Goal: Task Accomplishment & Management: Manage account settings

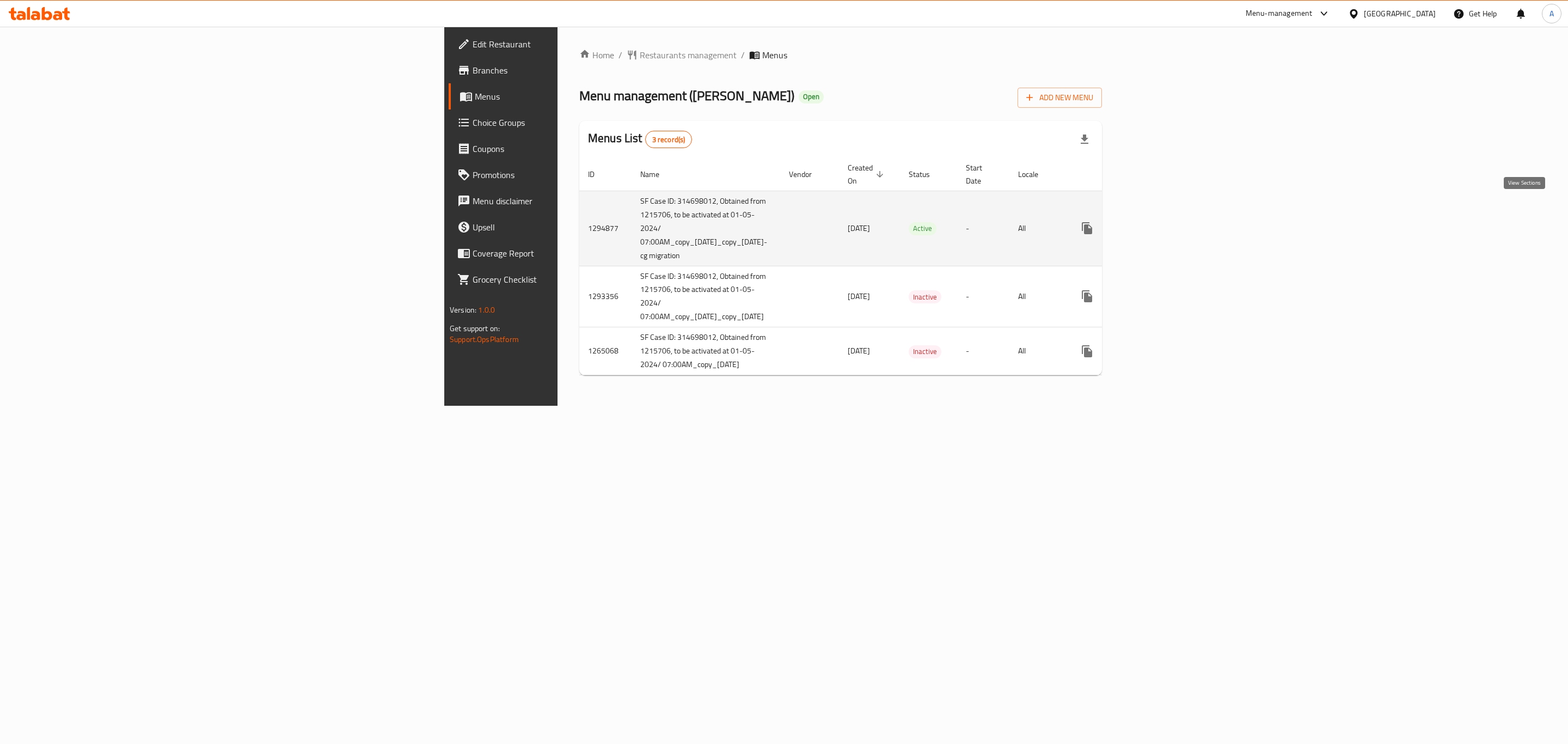
click at [1178, 215] on link "enhanced table" at bounding box center [1166, 228] width 26 height 26
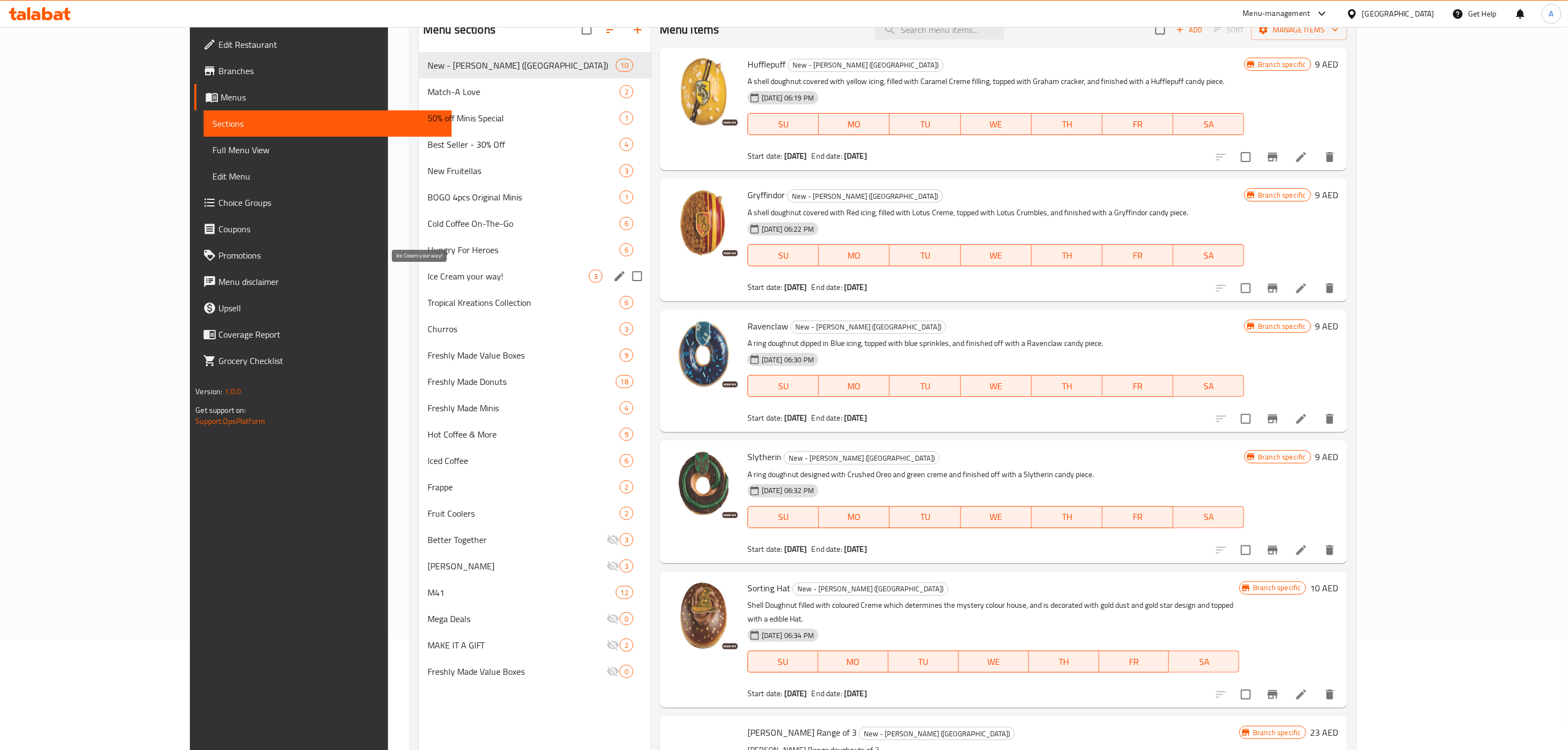
scroll to position [154, 0]
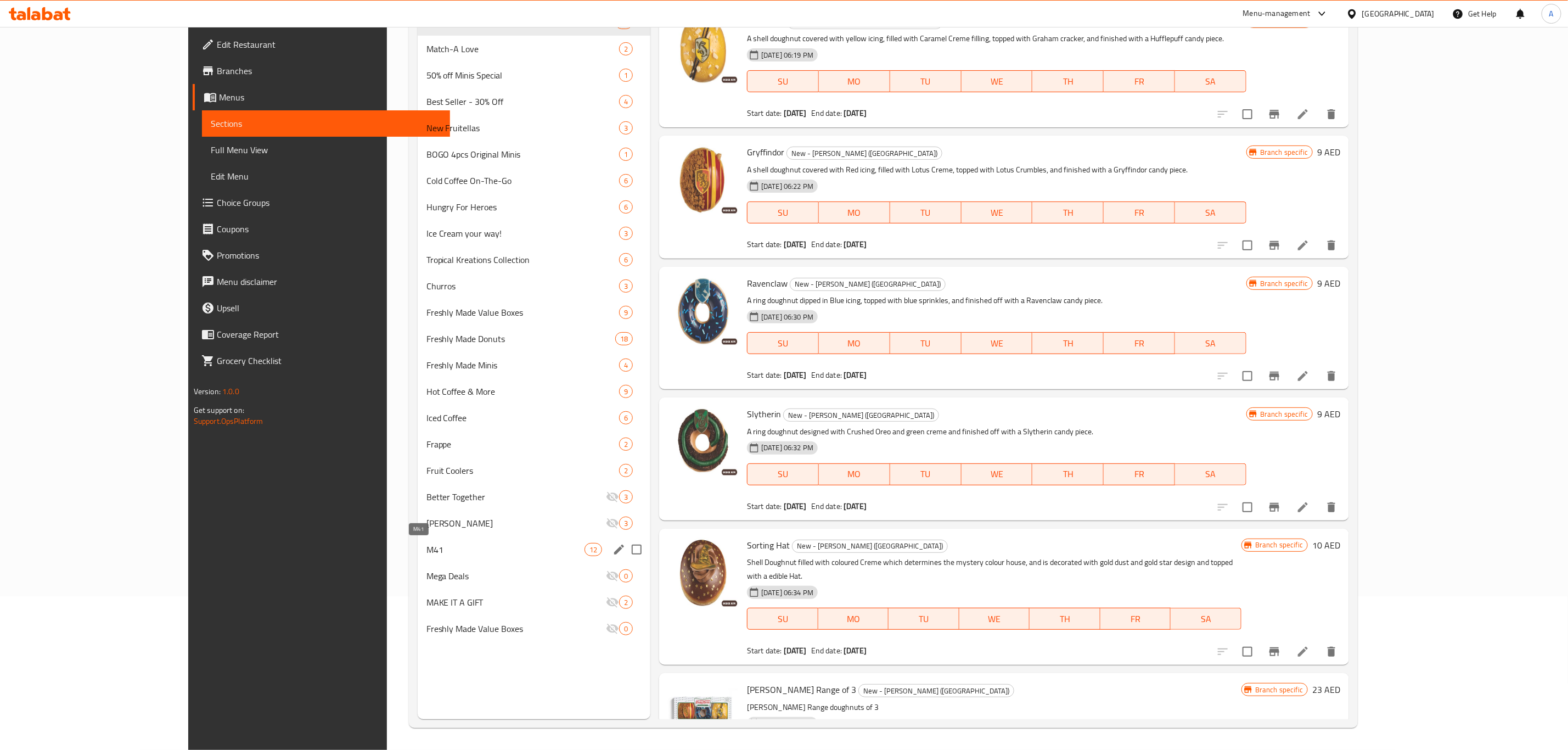
click at [426, 552] on span "M41" at bounding box center [505, 549] width 158 height 13
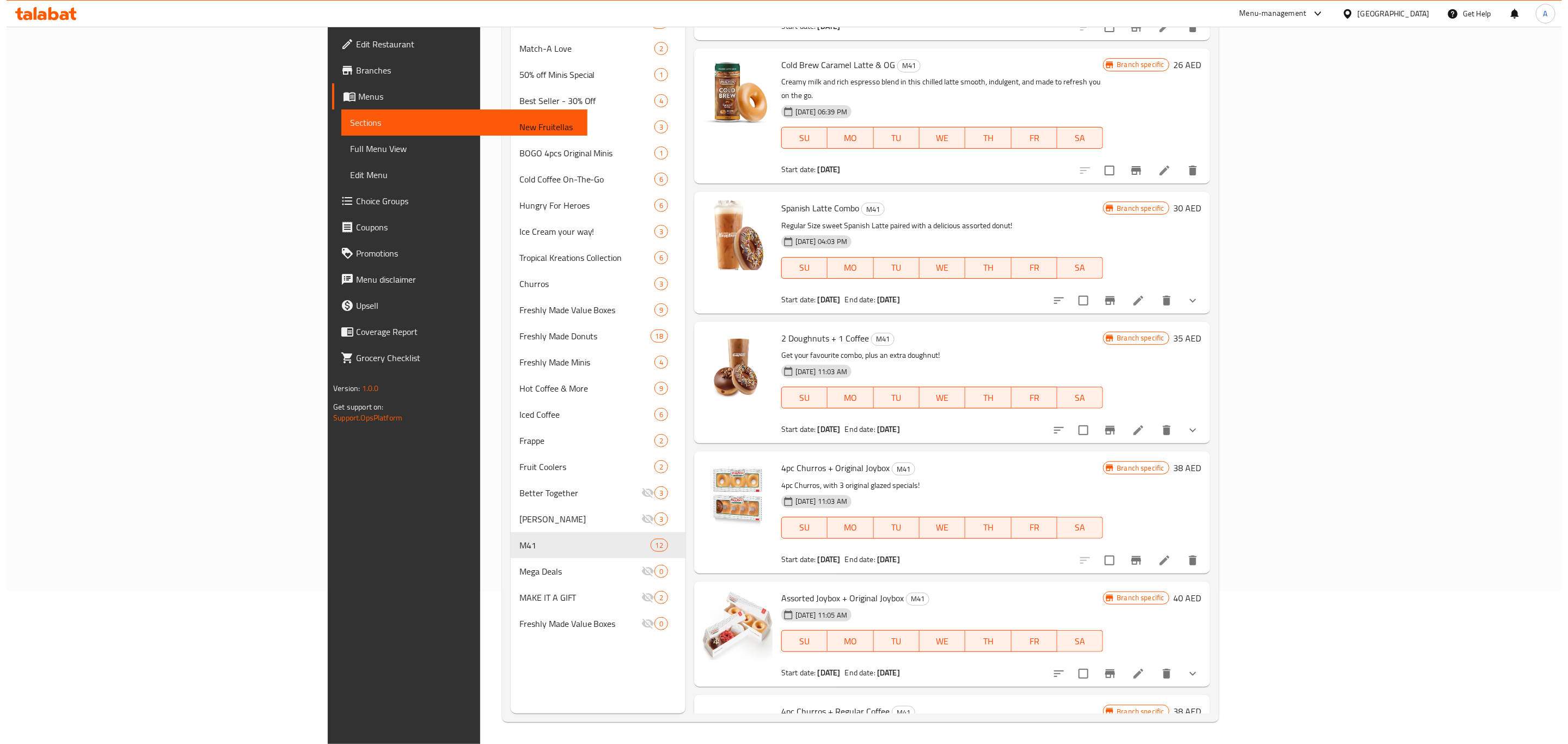
scroll to position [802, 0]
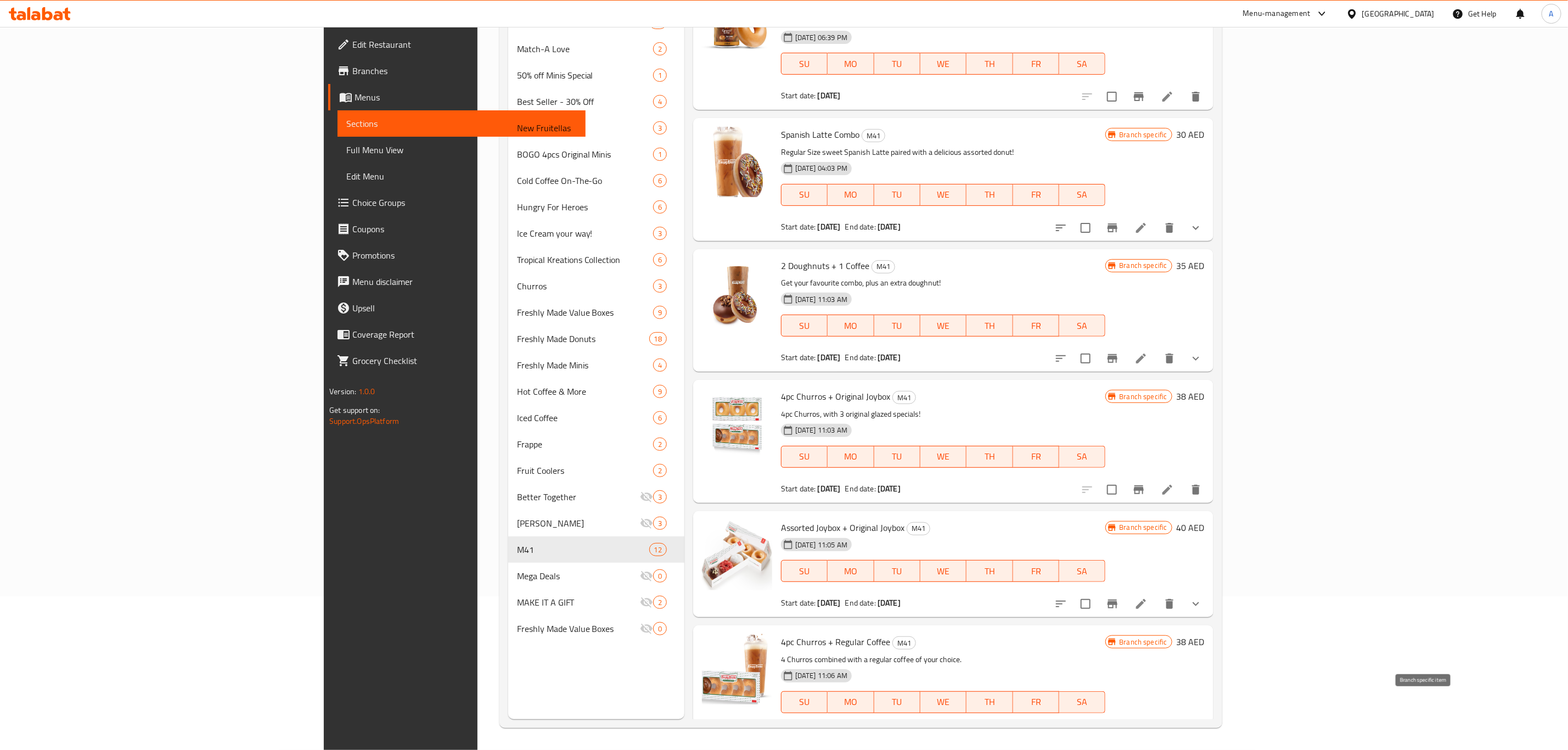
click at [1119, 728] on icon "Branch-specific-item" at bounding box center [1112, 734] width 13 height 13
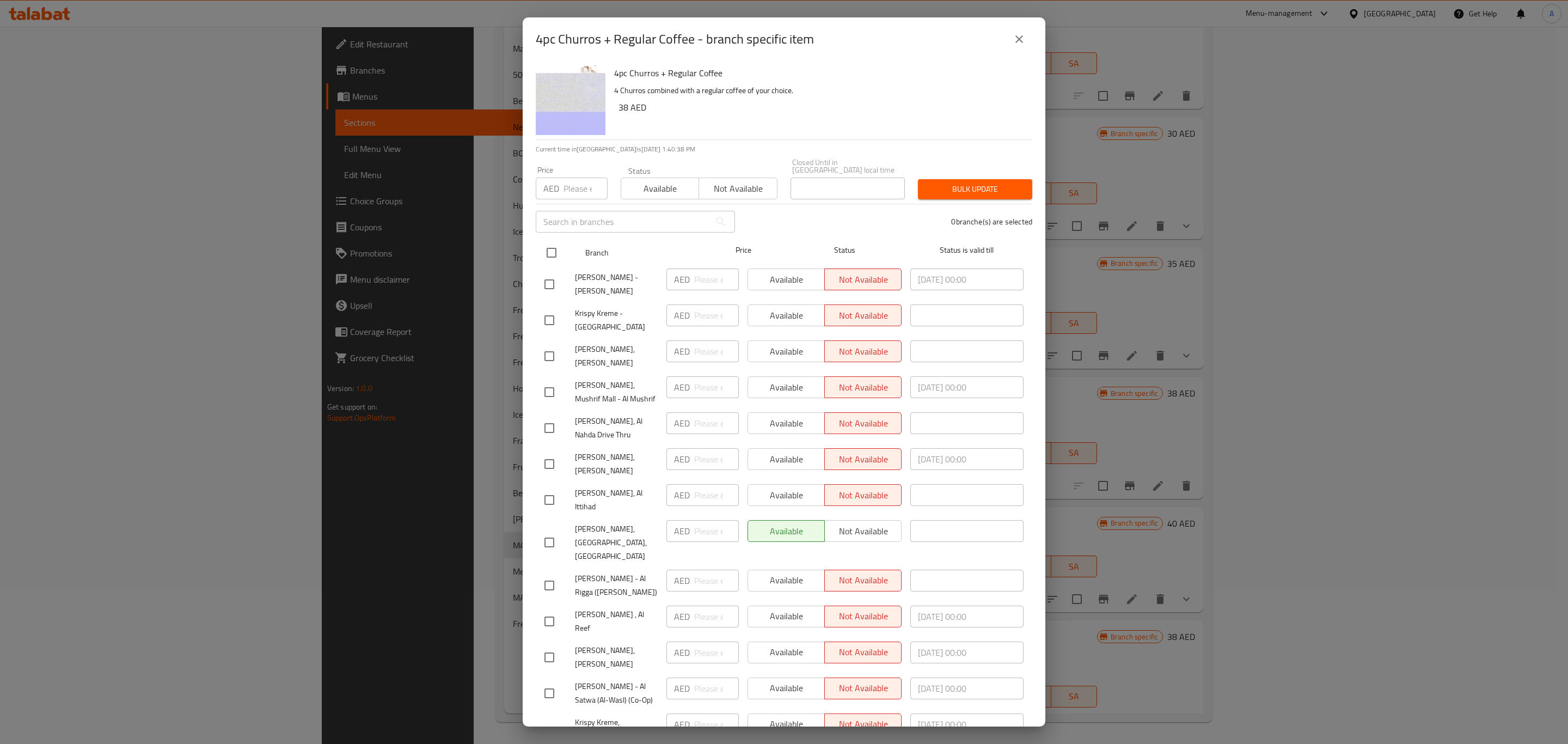
click at [549, 250] on input "checkbox" at bounding box center [552, 253] width 23 height 23
checkbox input "true"
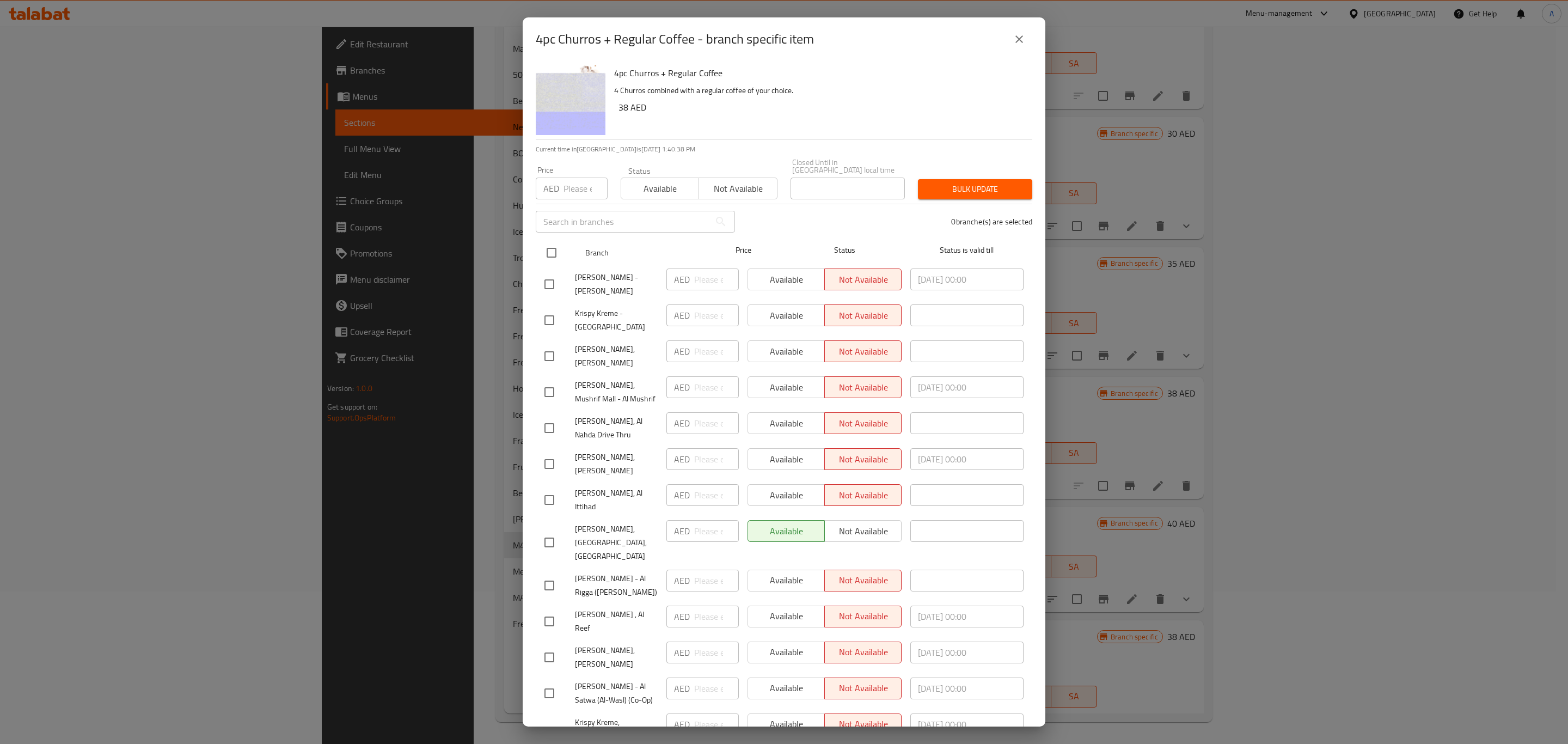
checkbox input "true"
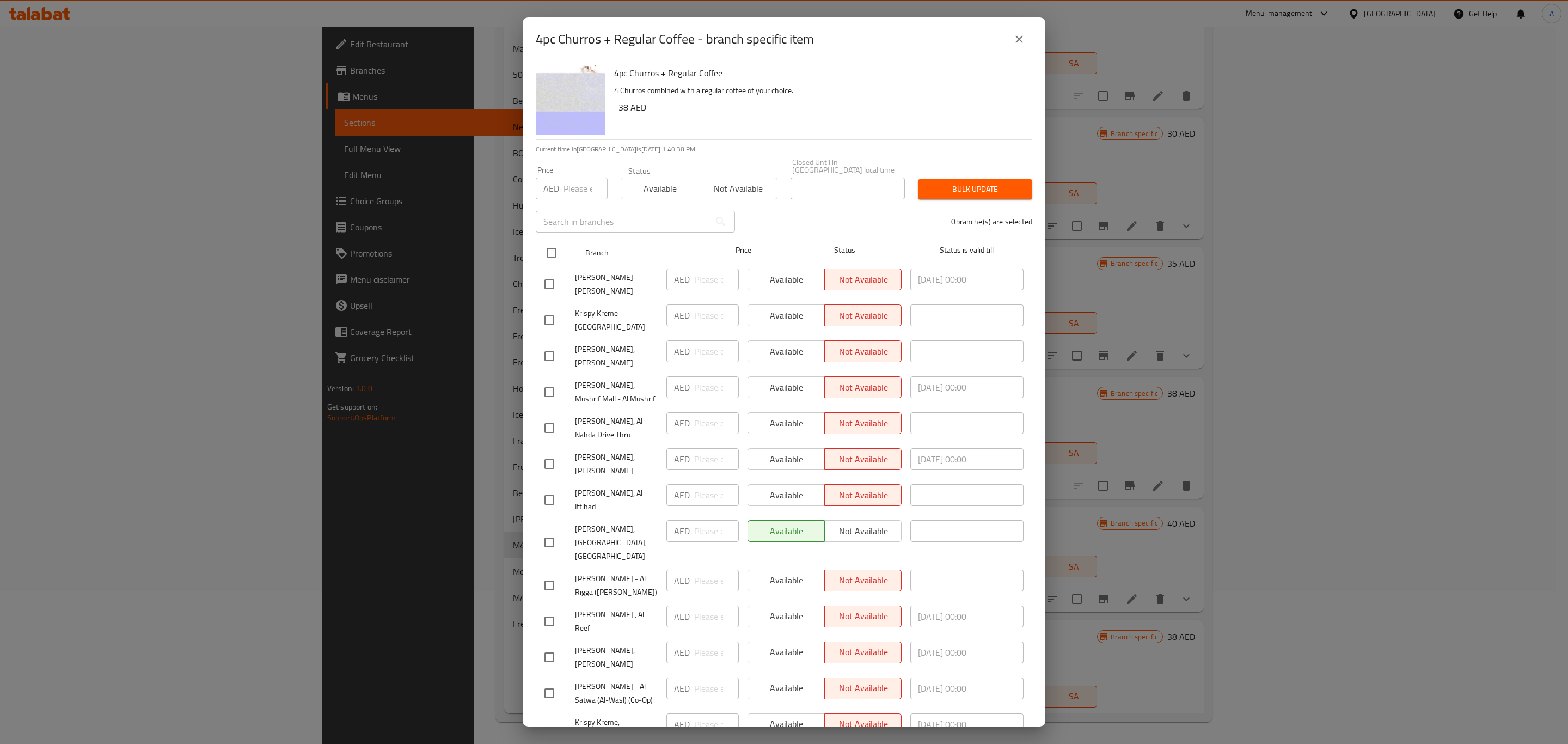
checkbox input "true"
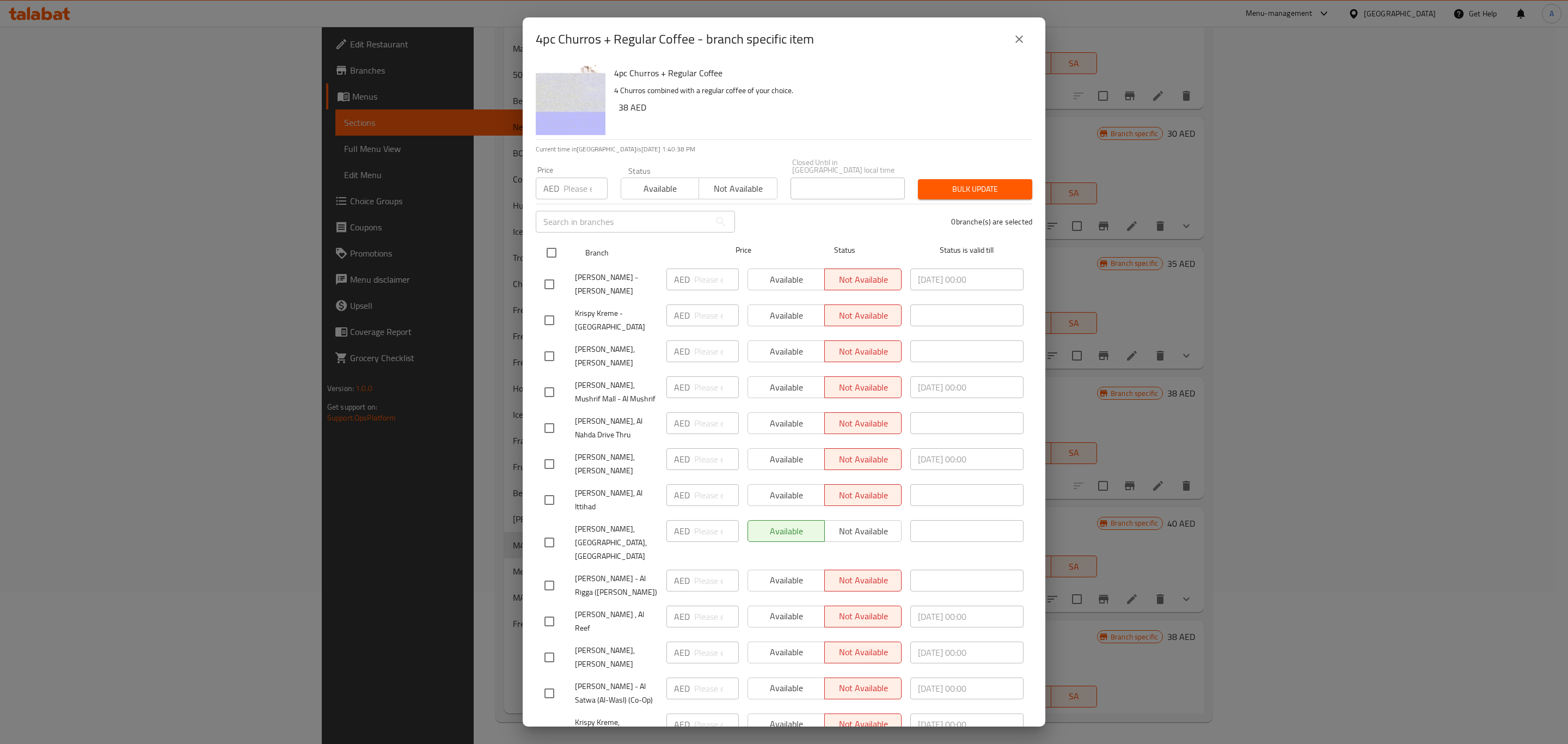
checkbox input "true"
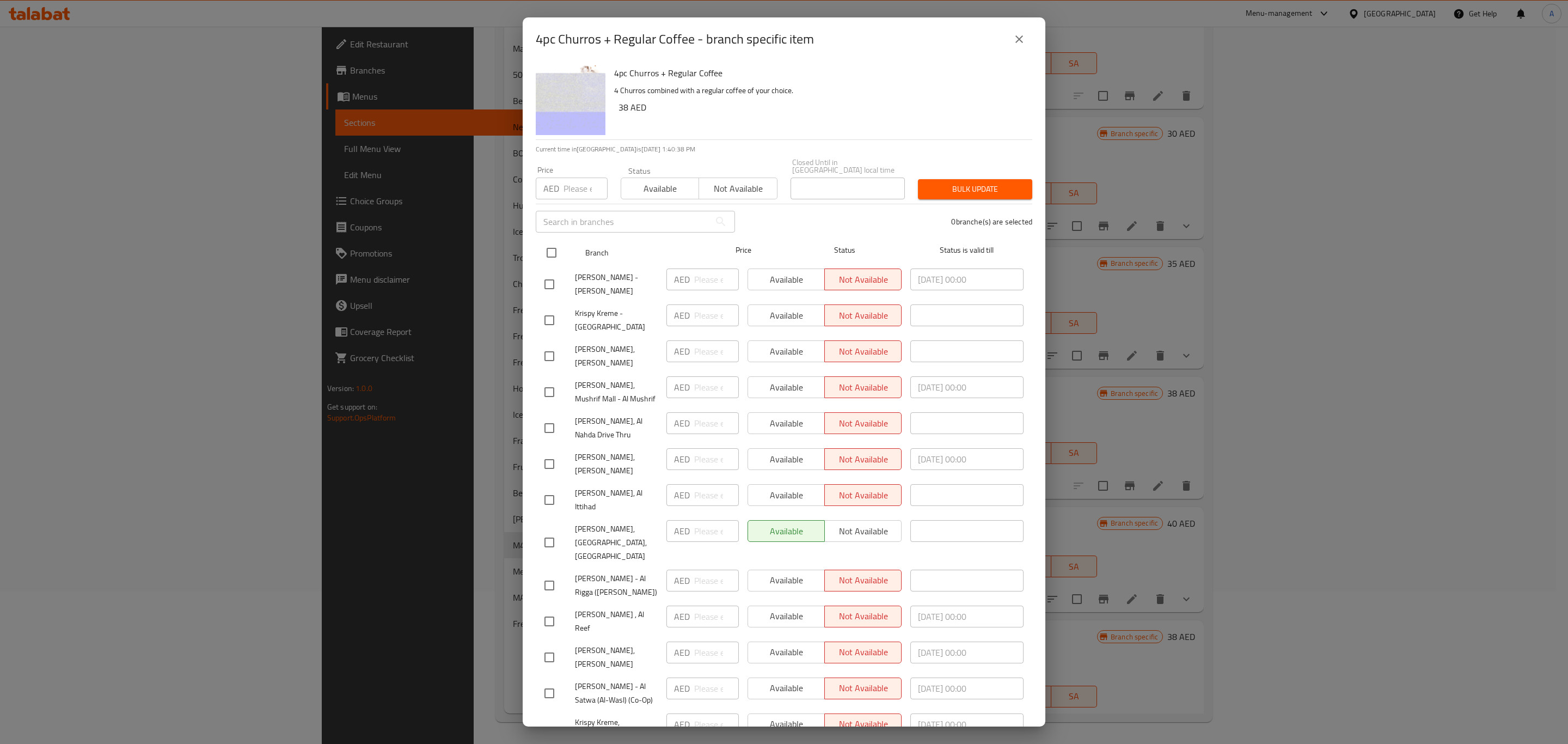
checkbox input "true"
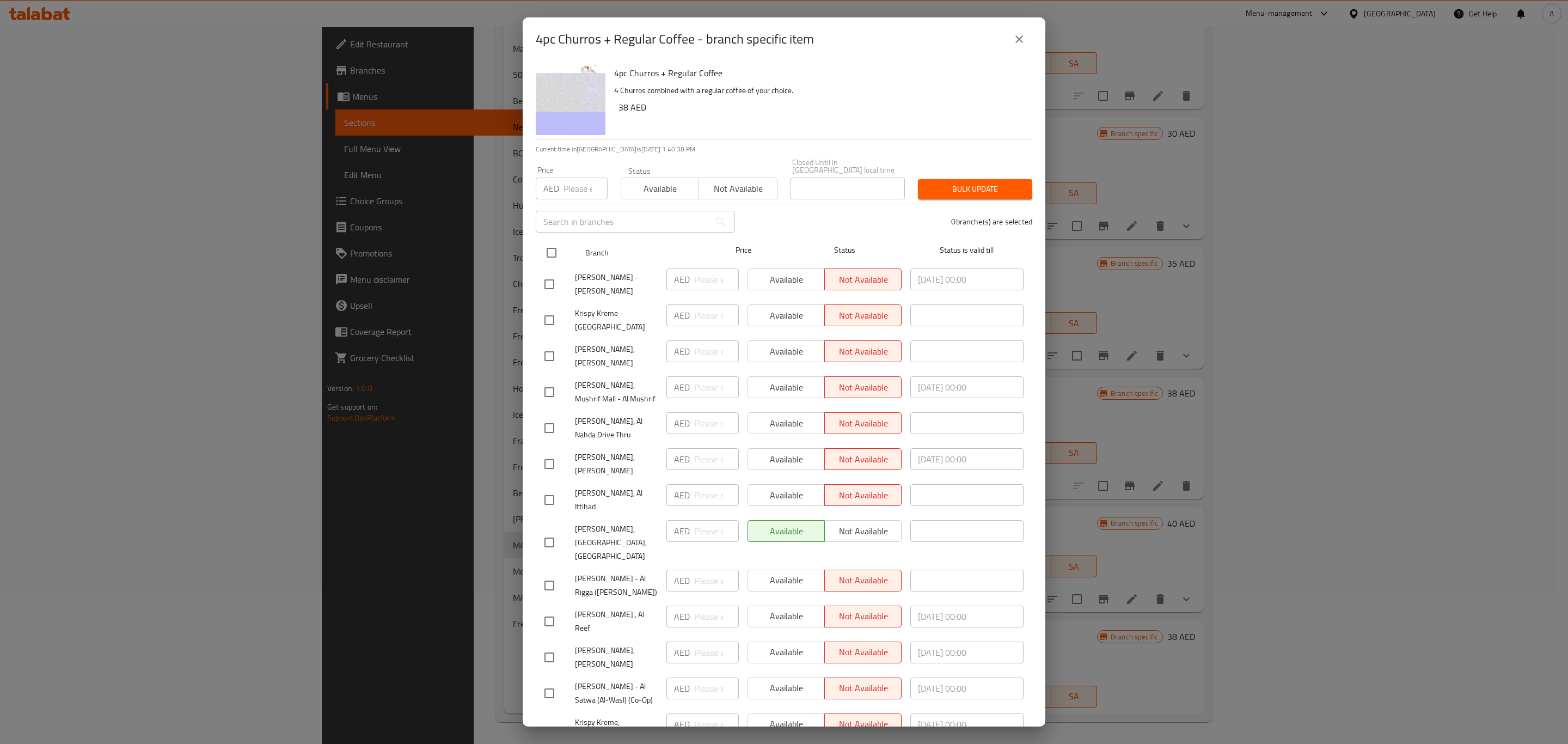
checkbox input "true"
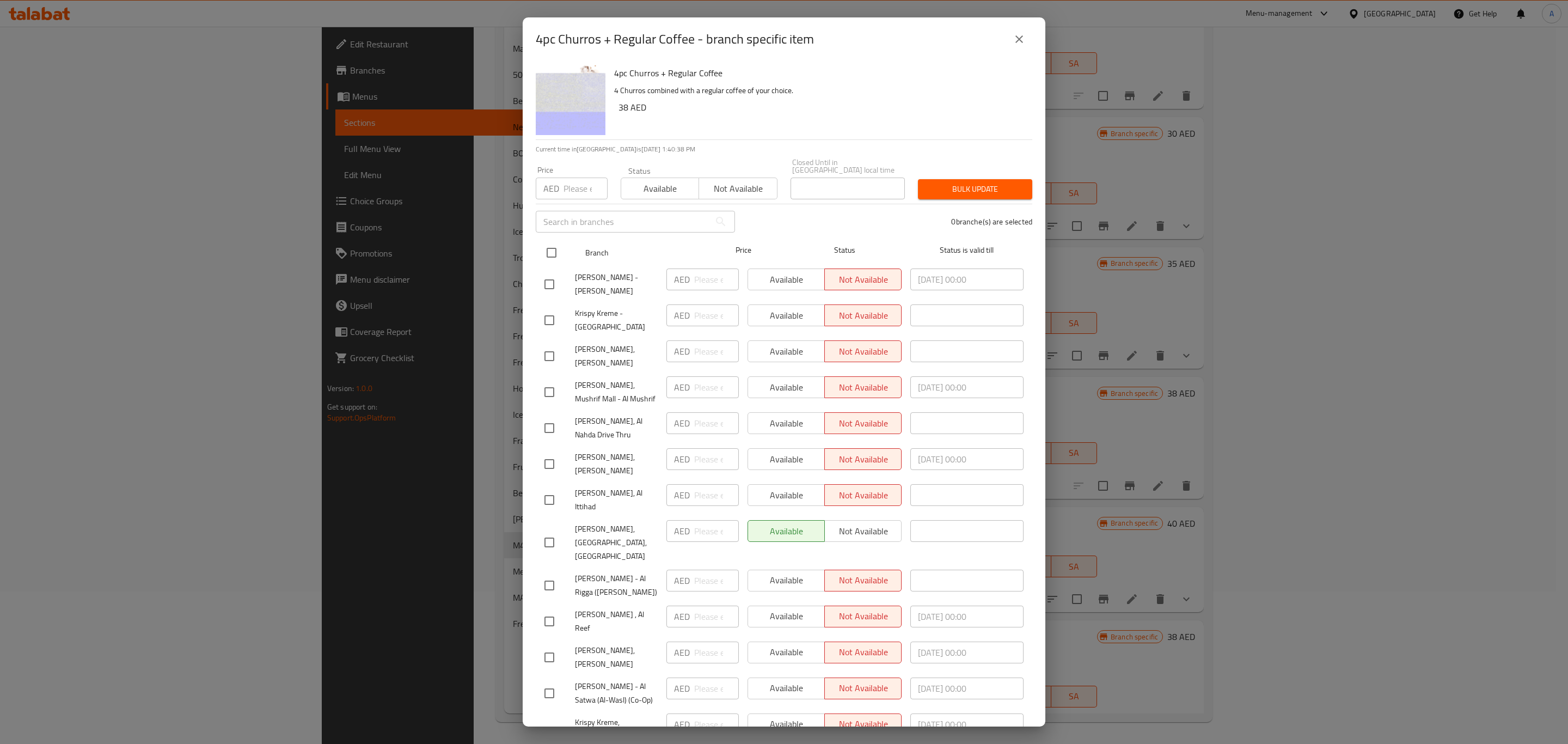
checkbox input "true"
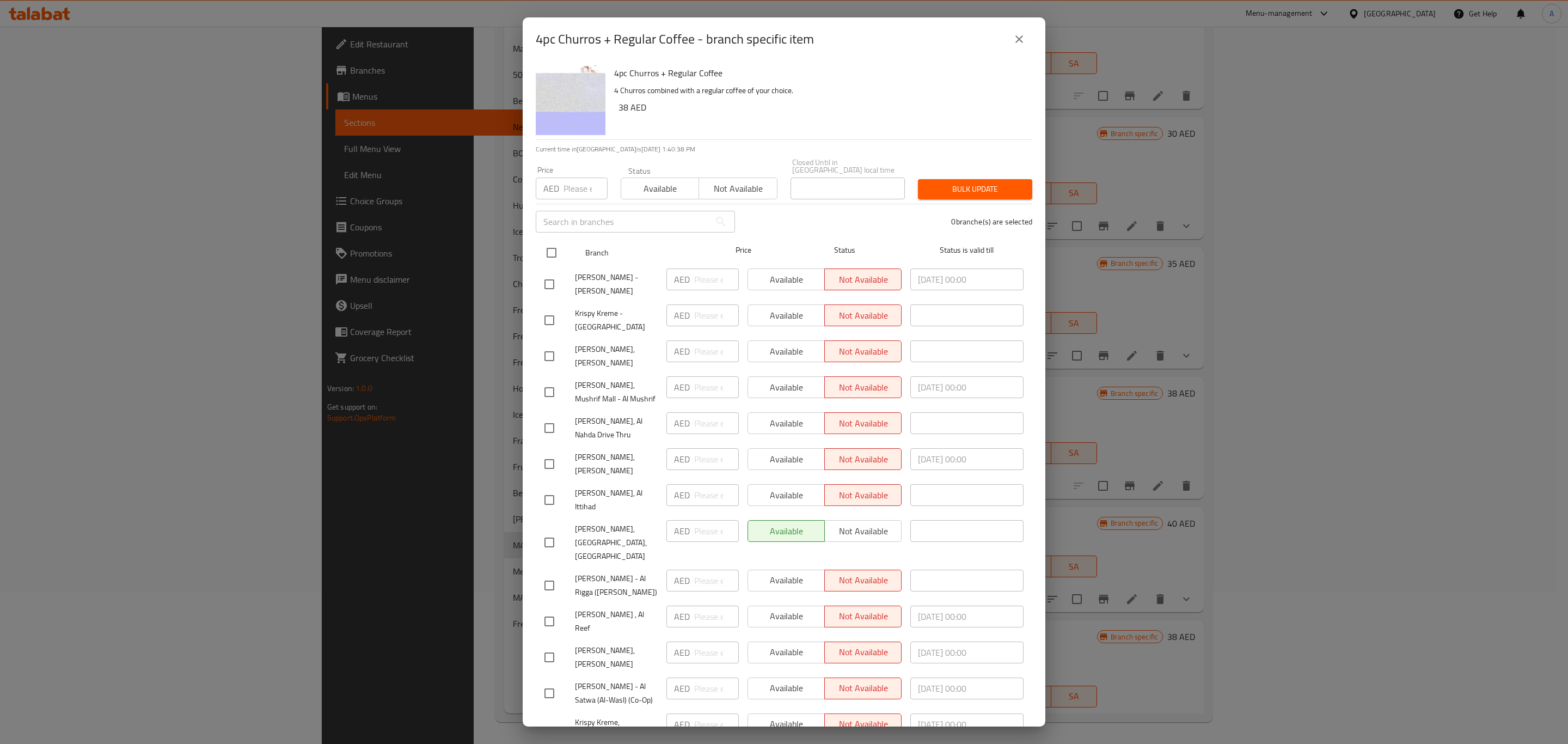
checkbox input "true"
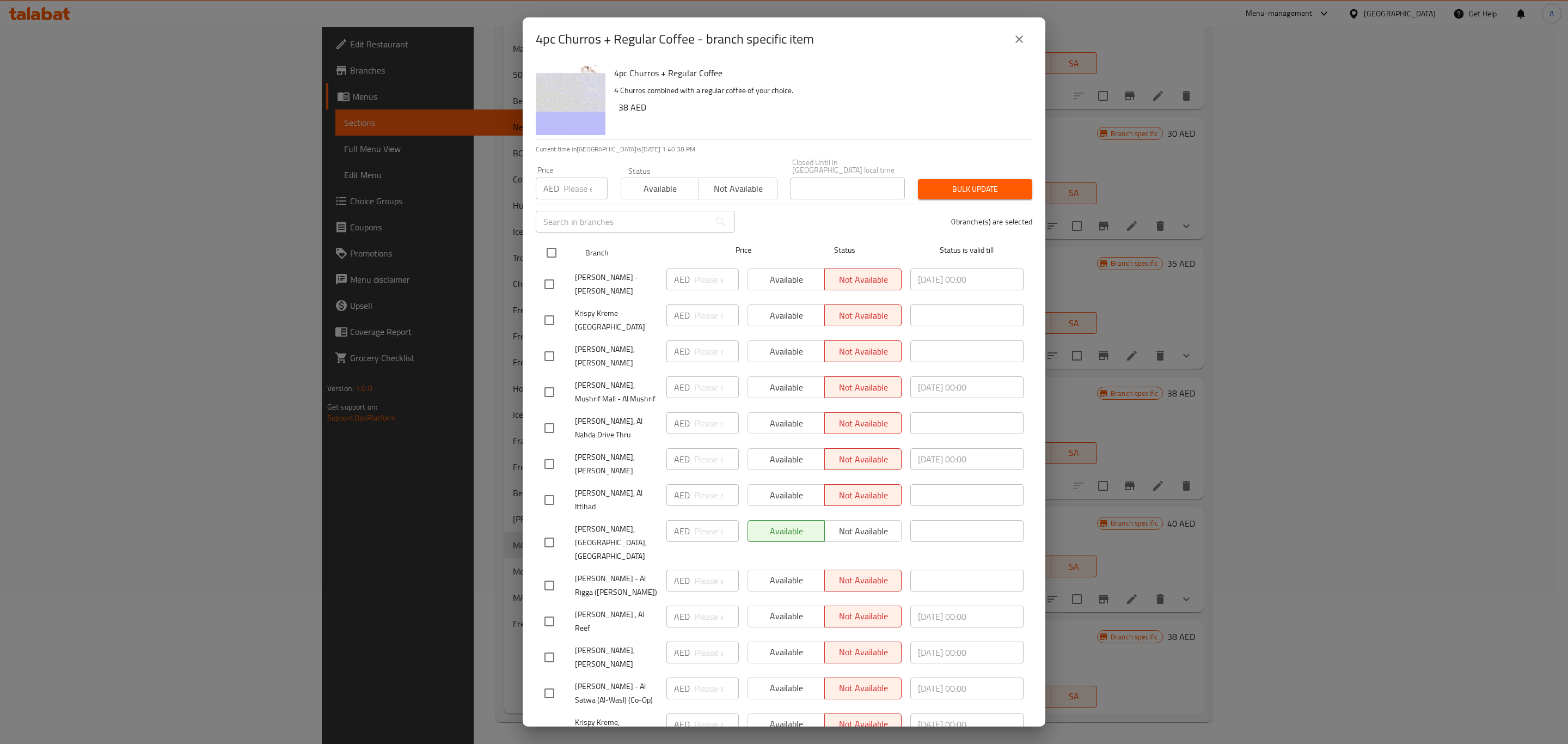
checkbox input "true"
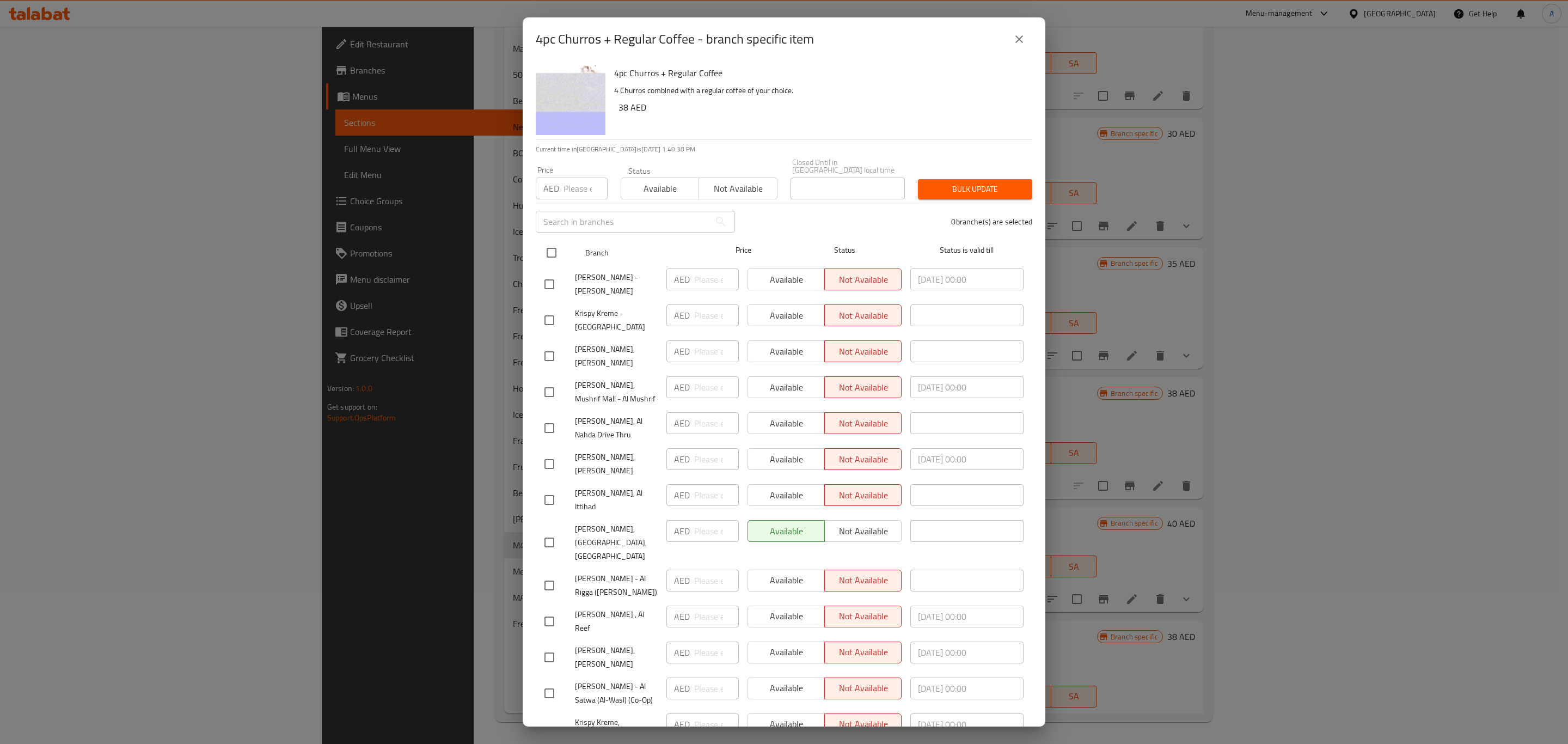
checkbox input "true"
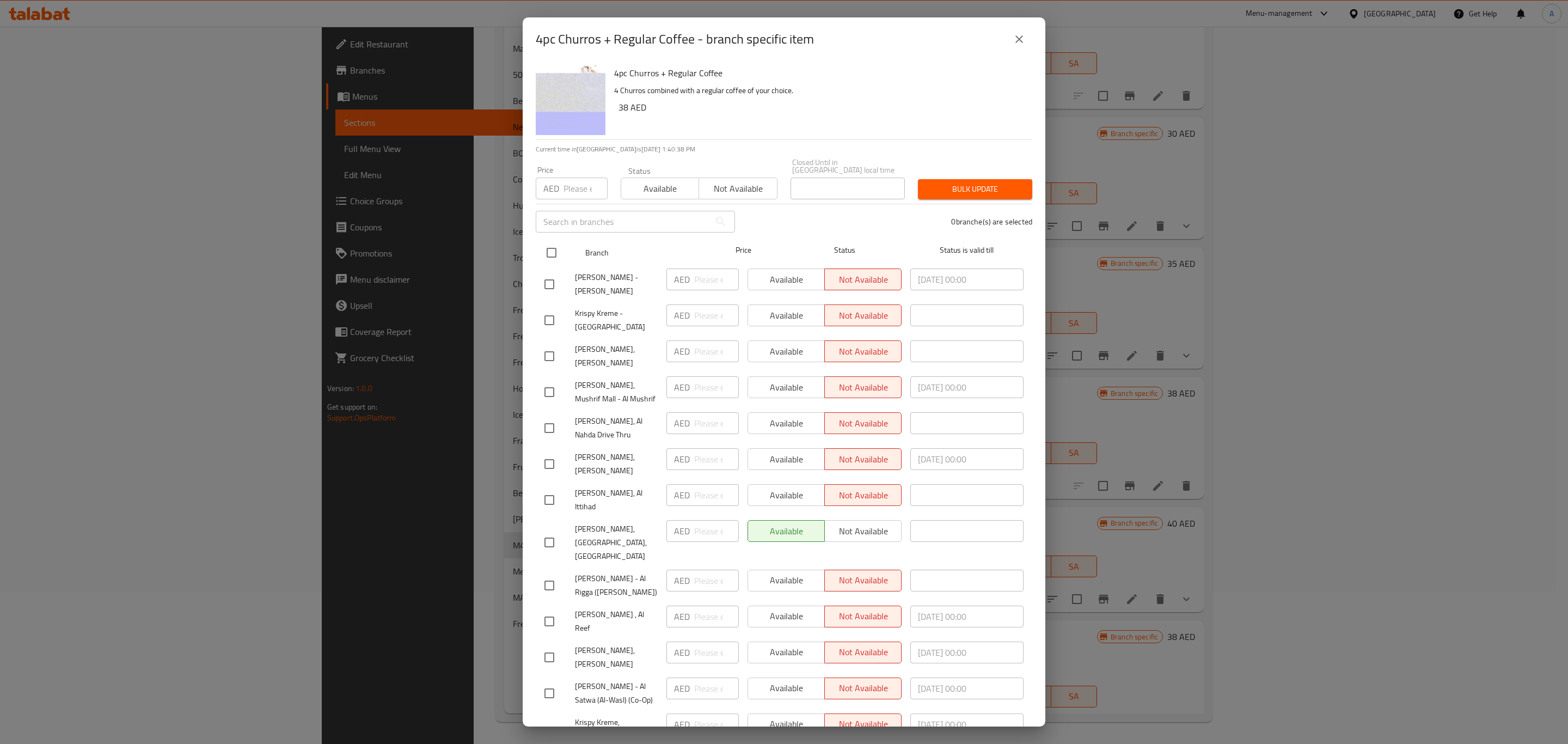
checkbox input "true"
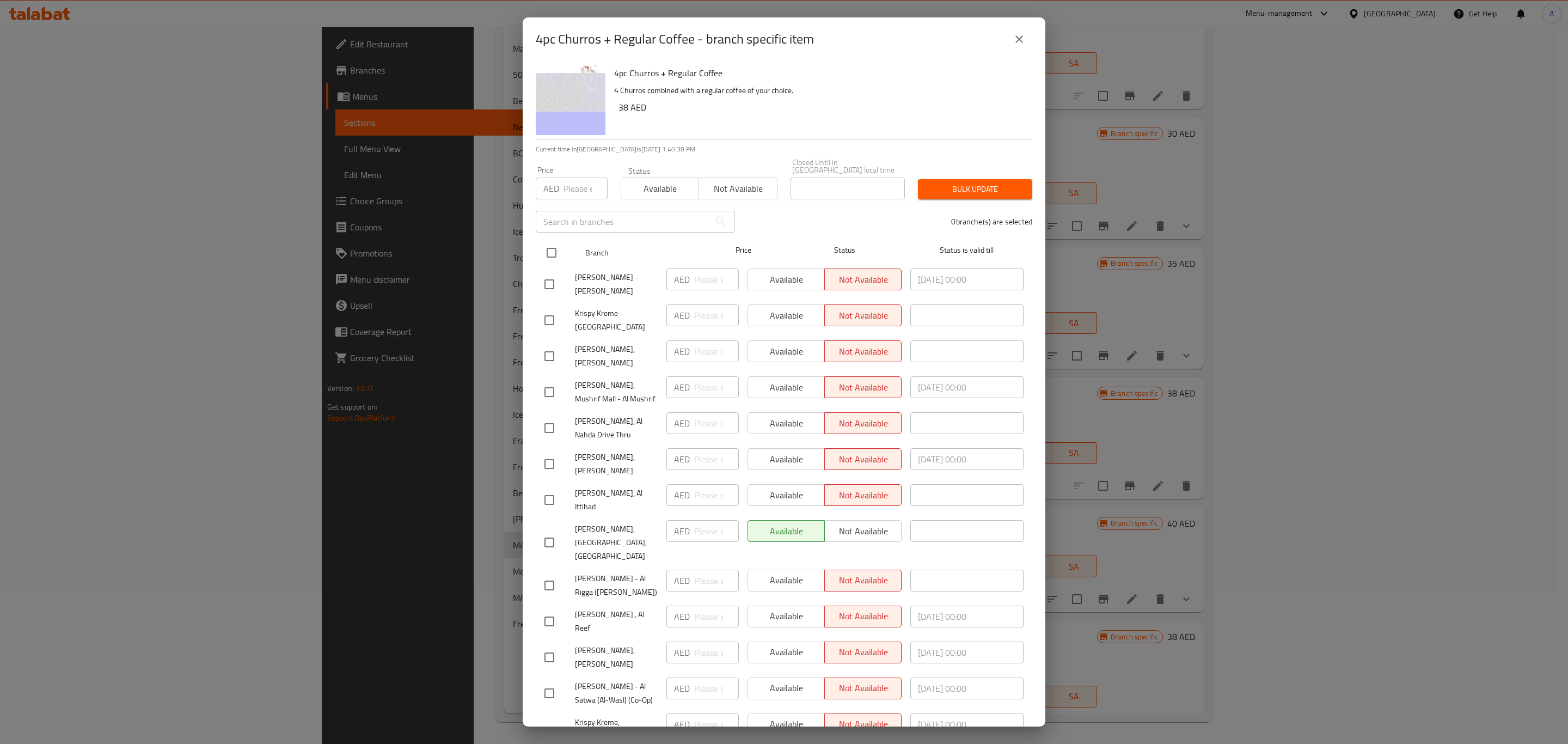
checkbox input "true"
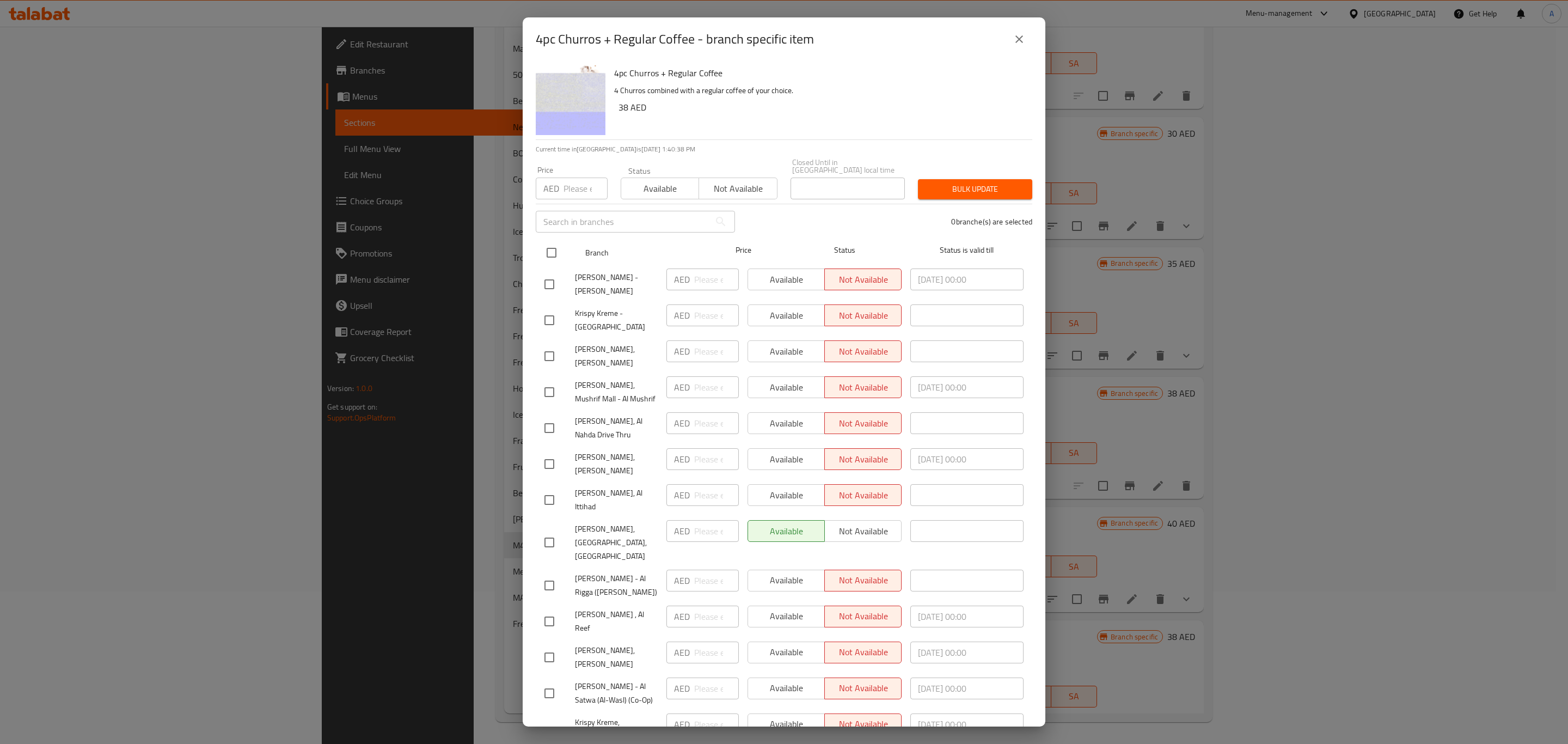
checkbox input "true"
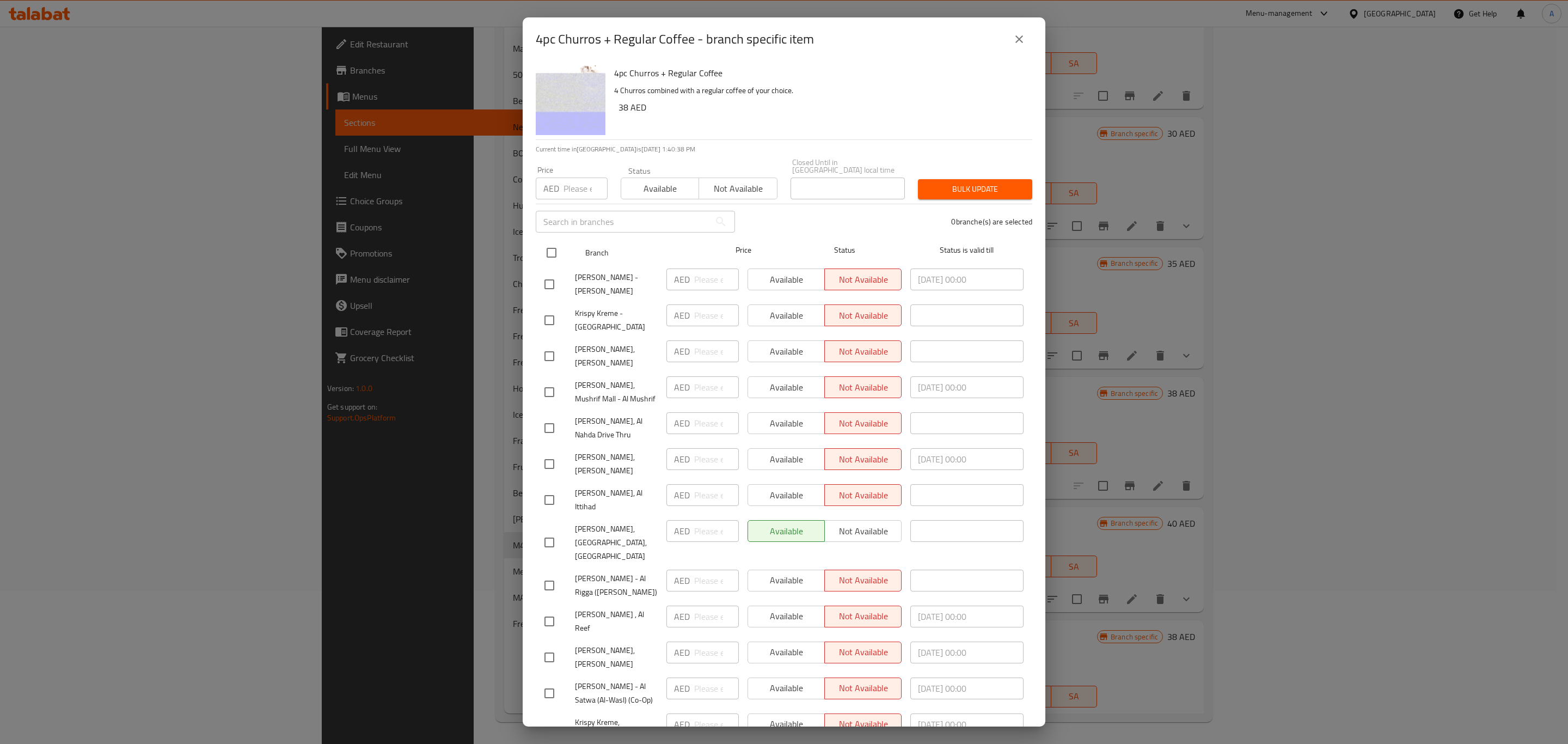
checkbox input "true"
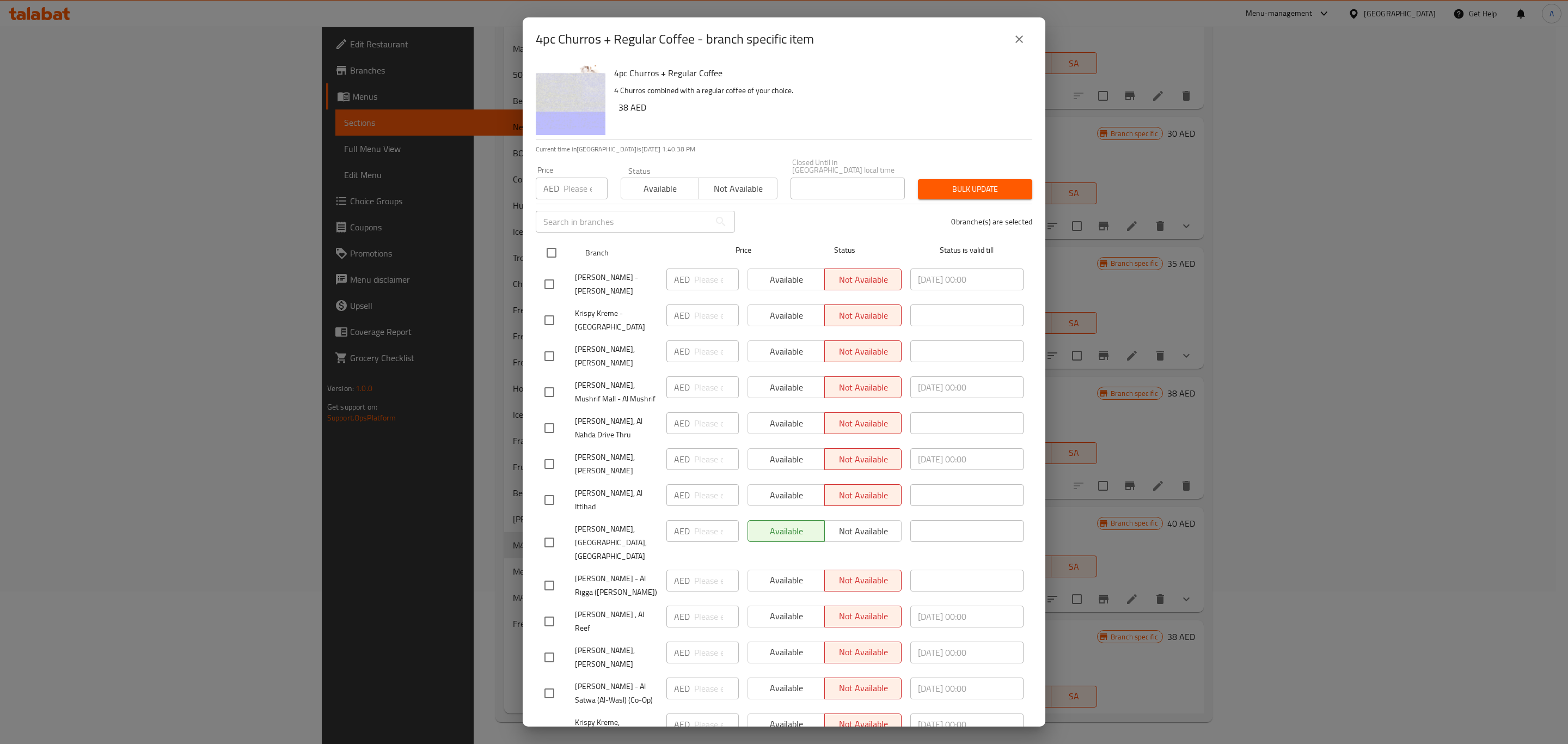
checkbox input "true"
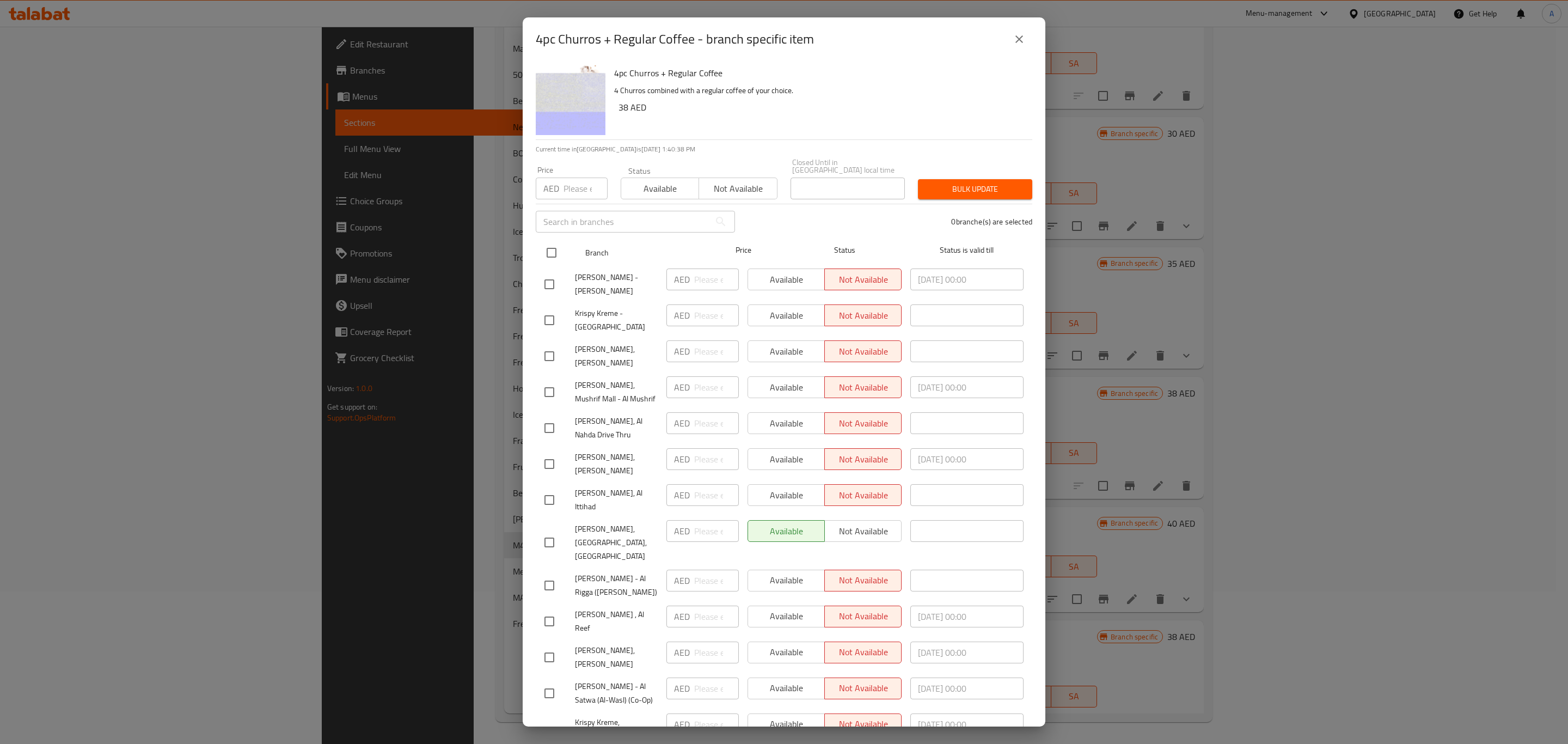
checkbox input "true"
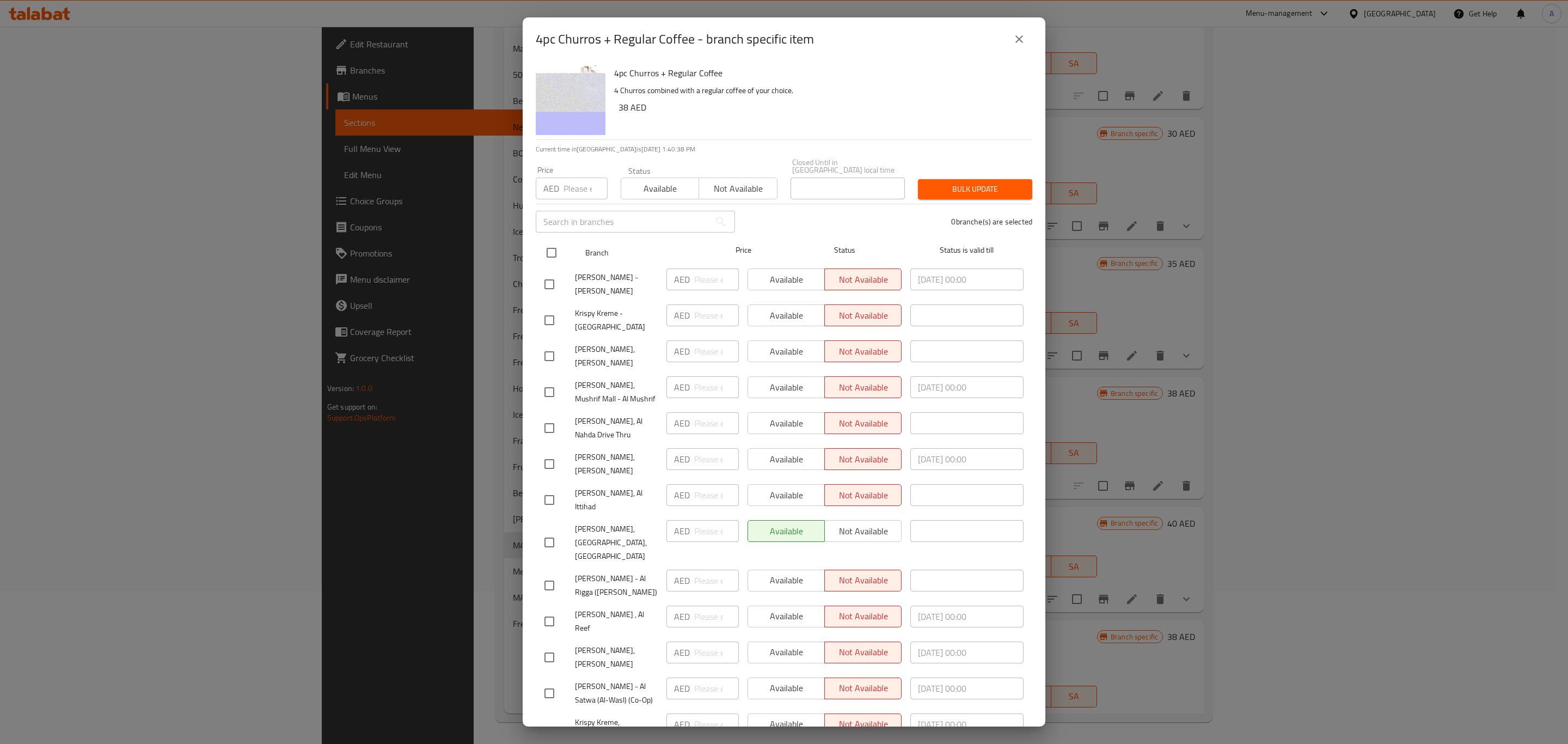
checkbox input "true"
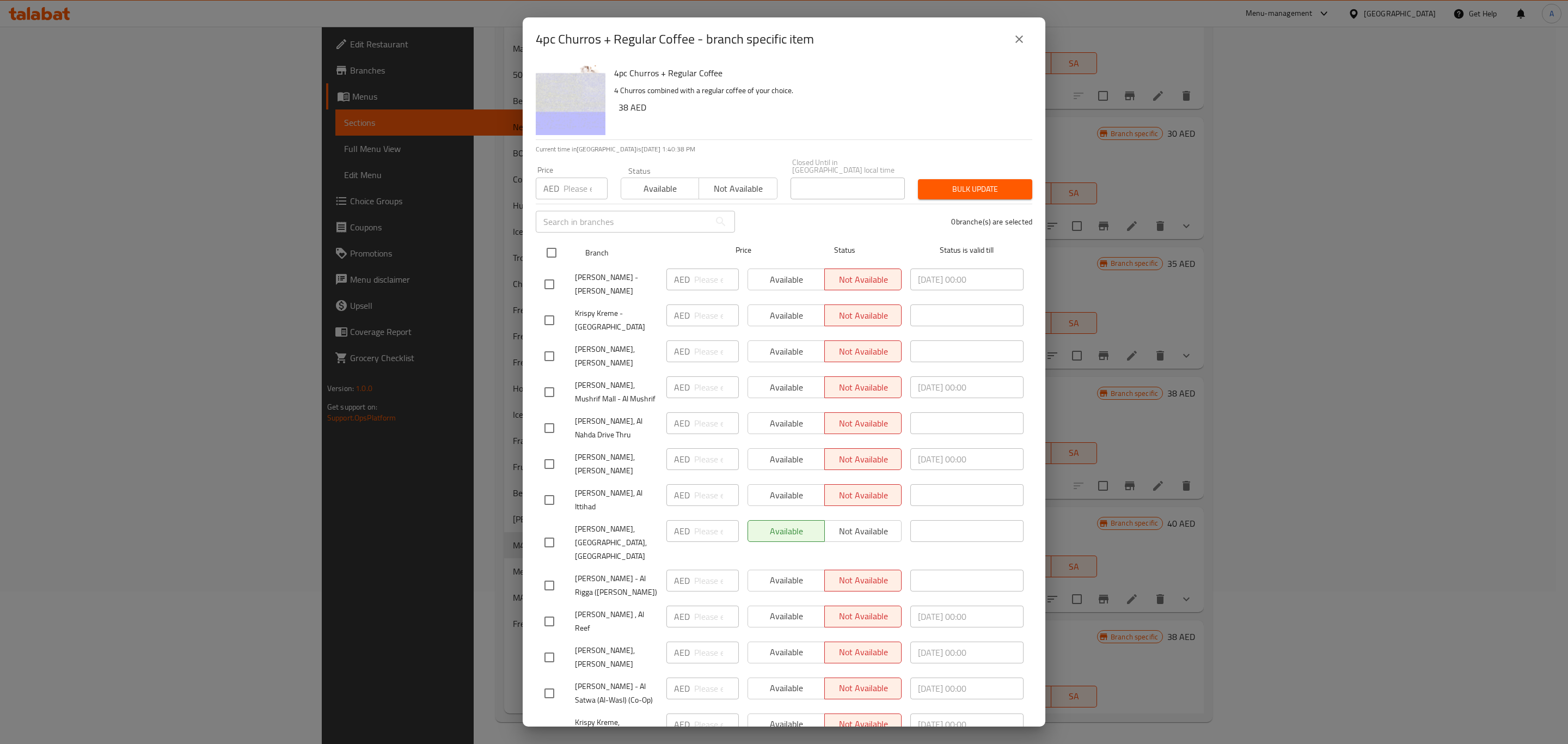
checkbox input "true"
click at [668, 190] on span "Available" at bounding box center [661, 188] width 69 height 15
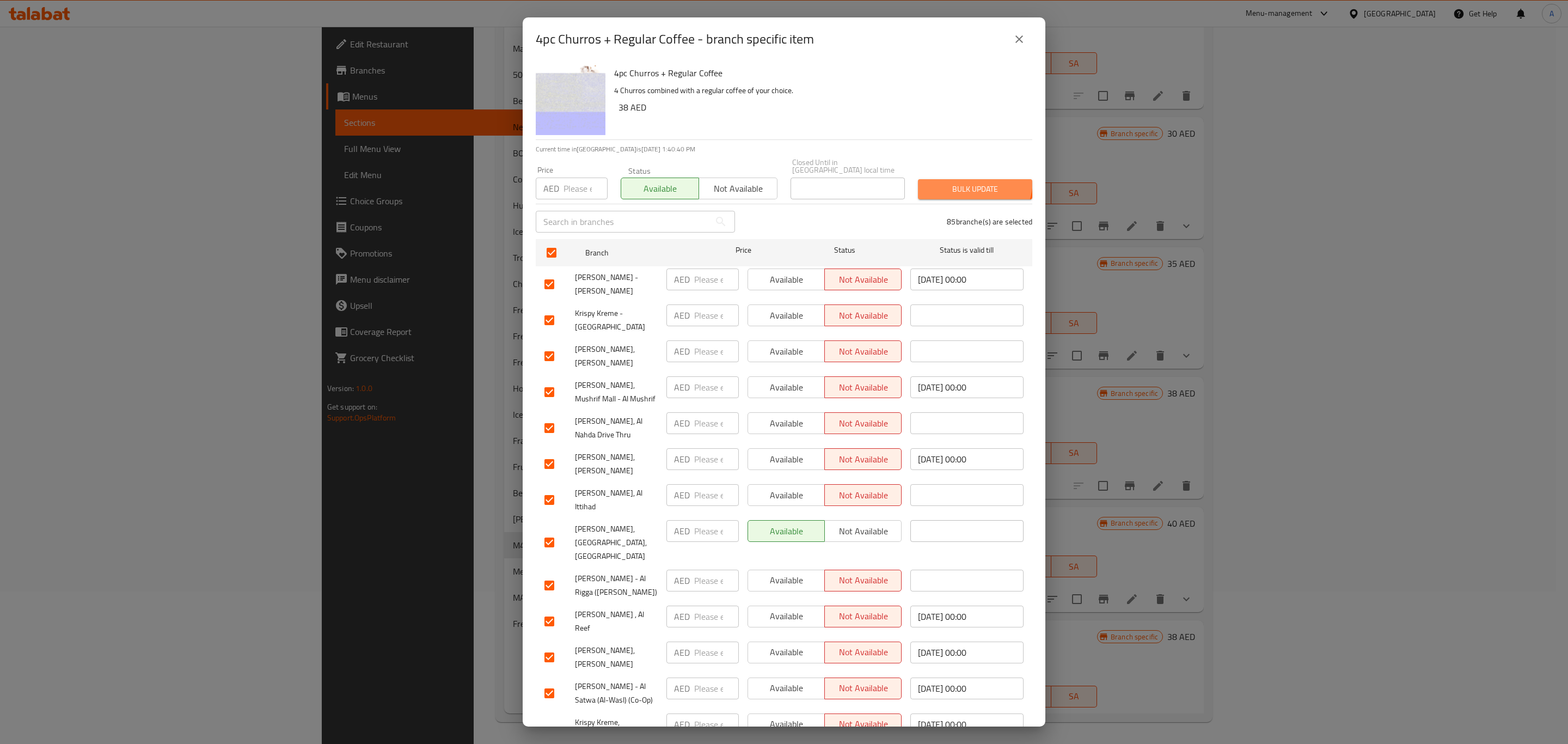
click at [948, 179] on button "Bulk update" at bounding box center [975, 189] width 114 height 20
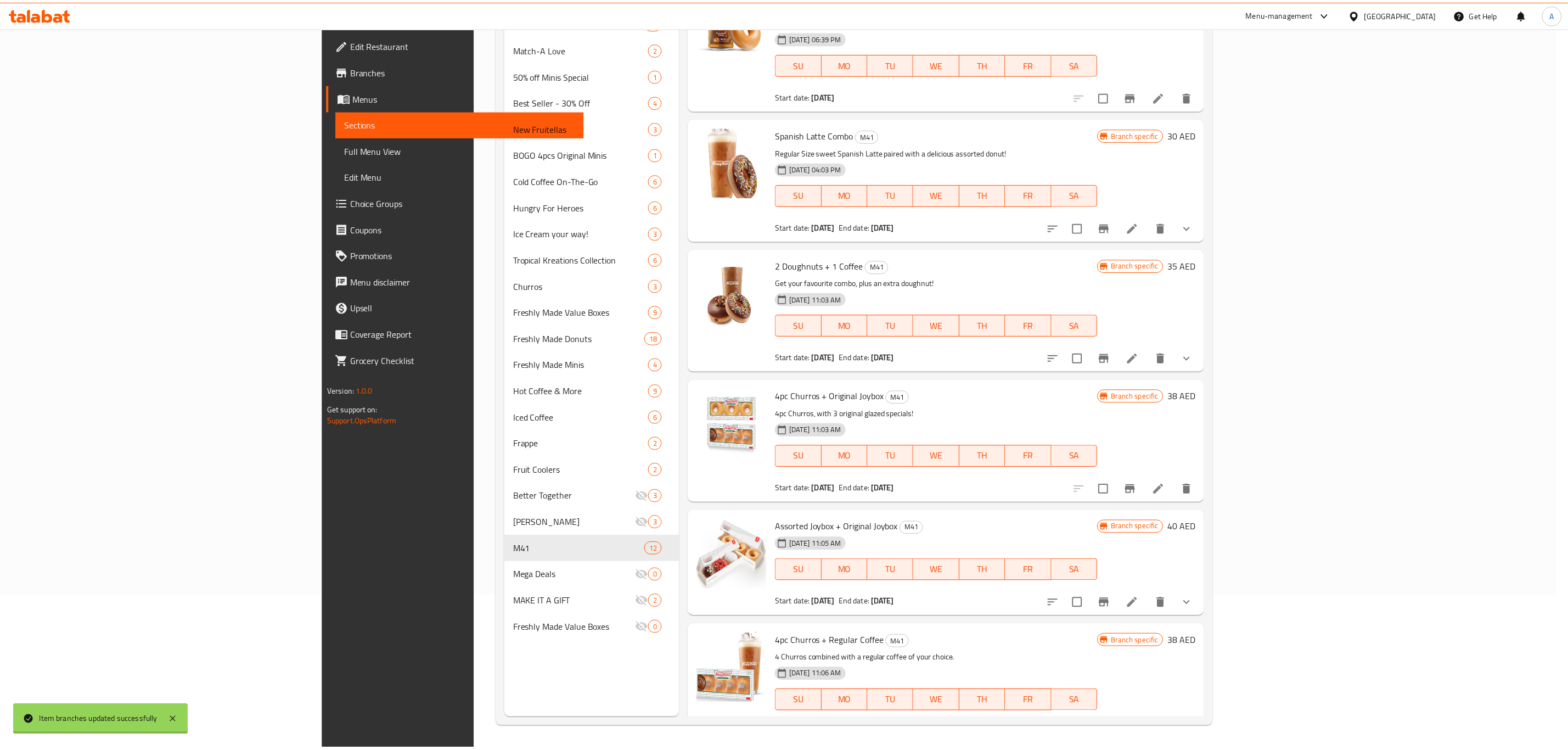
scroll to position [809, 0]
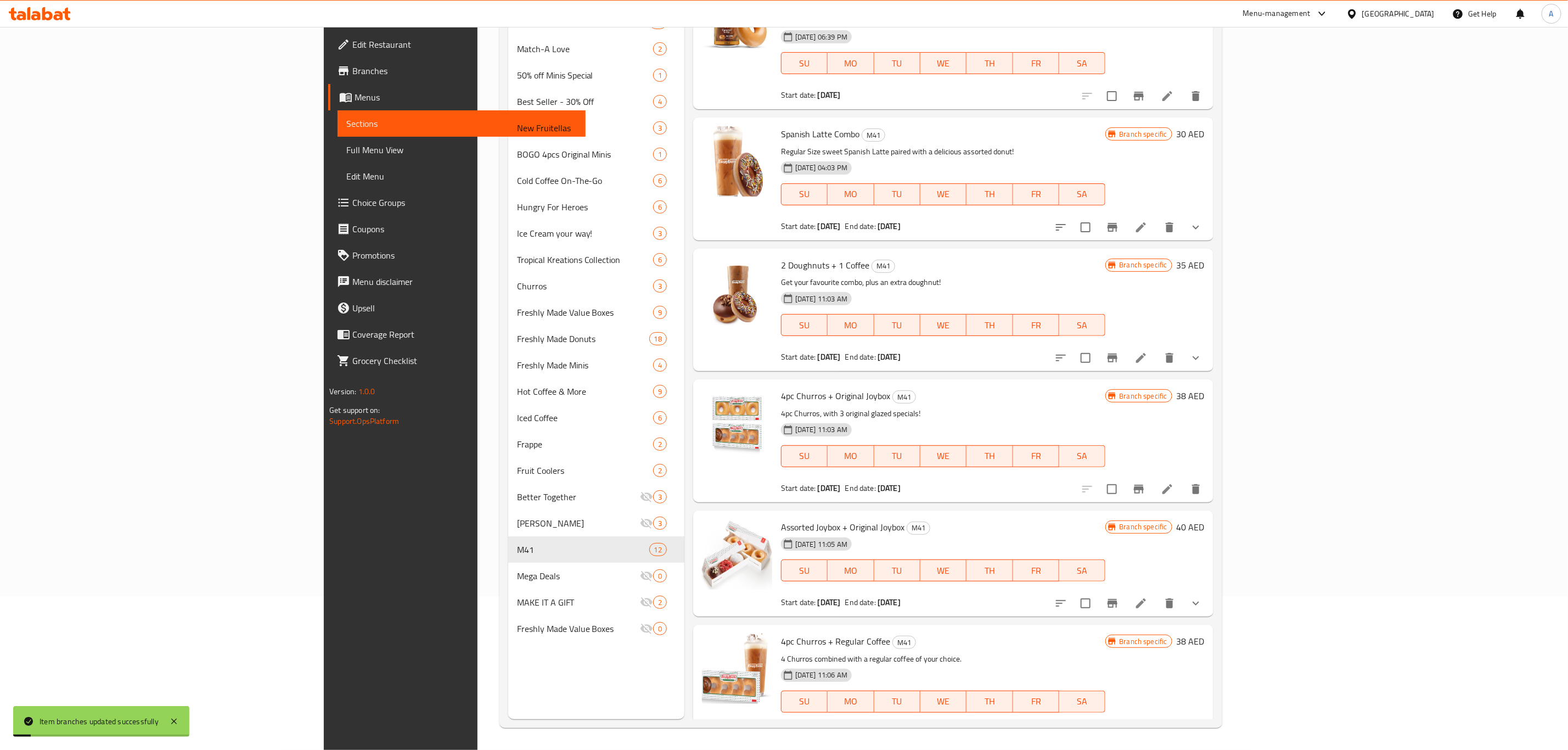
click at [1117, 599] on icon "Branch-specific-item" at bounding box center [1112, 603] width 10 height 9
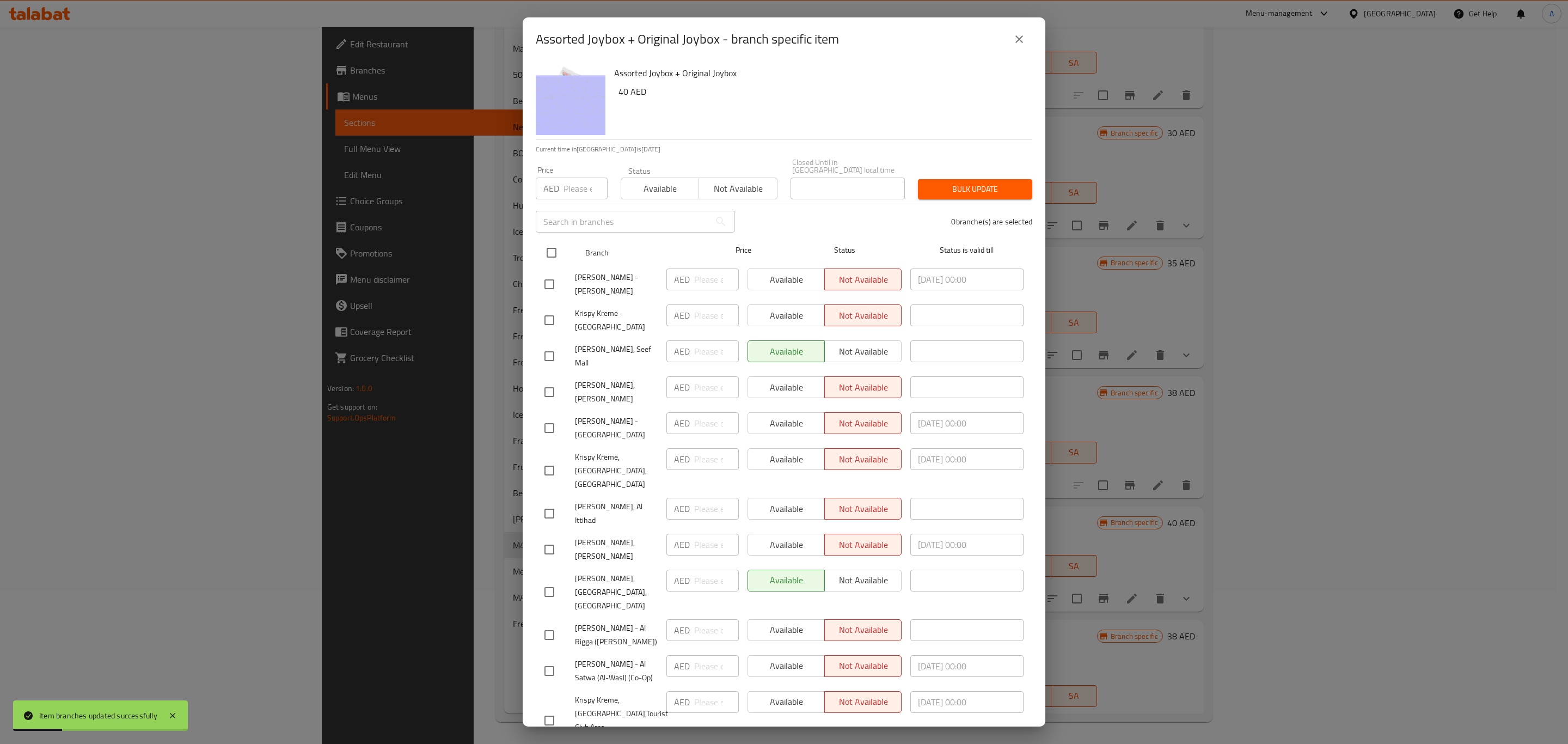
click at [556, 252] on input "checkbox" at bounding box center [552, 253] width 23 height 23
checkbox input "true"
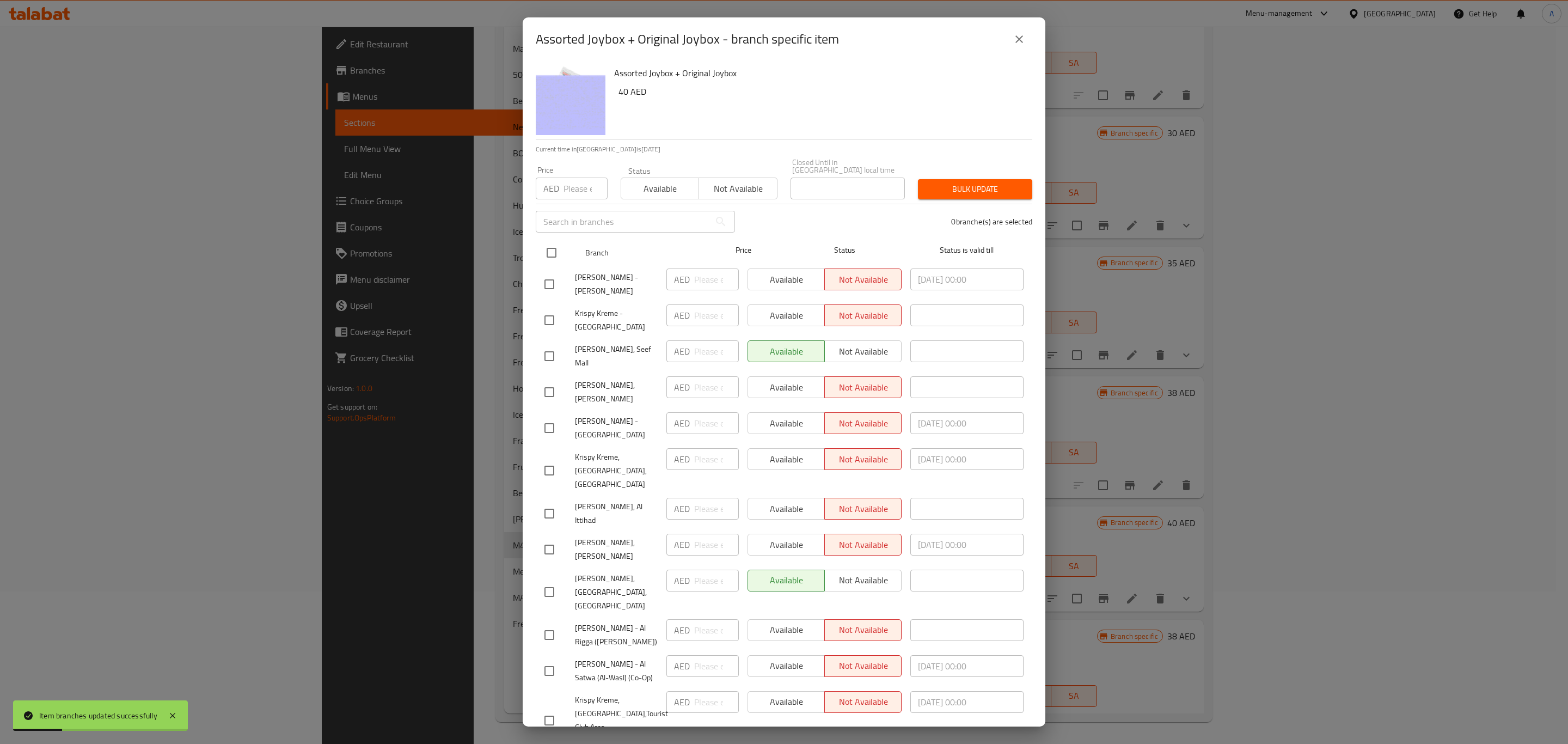
checkbox input "true"
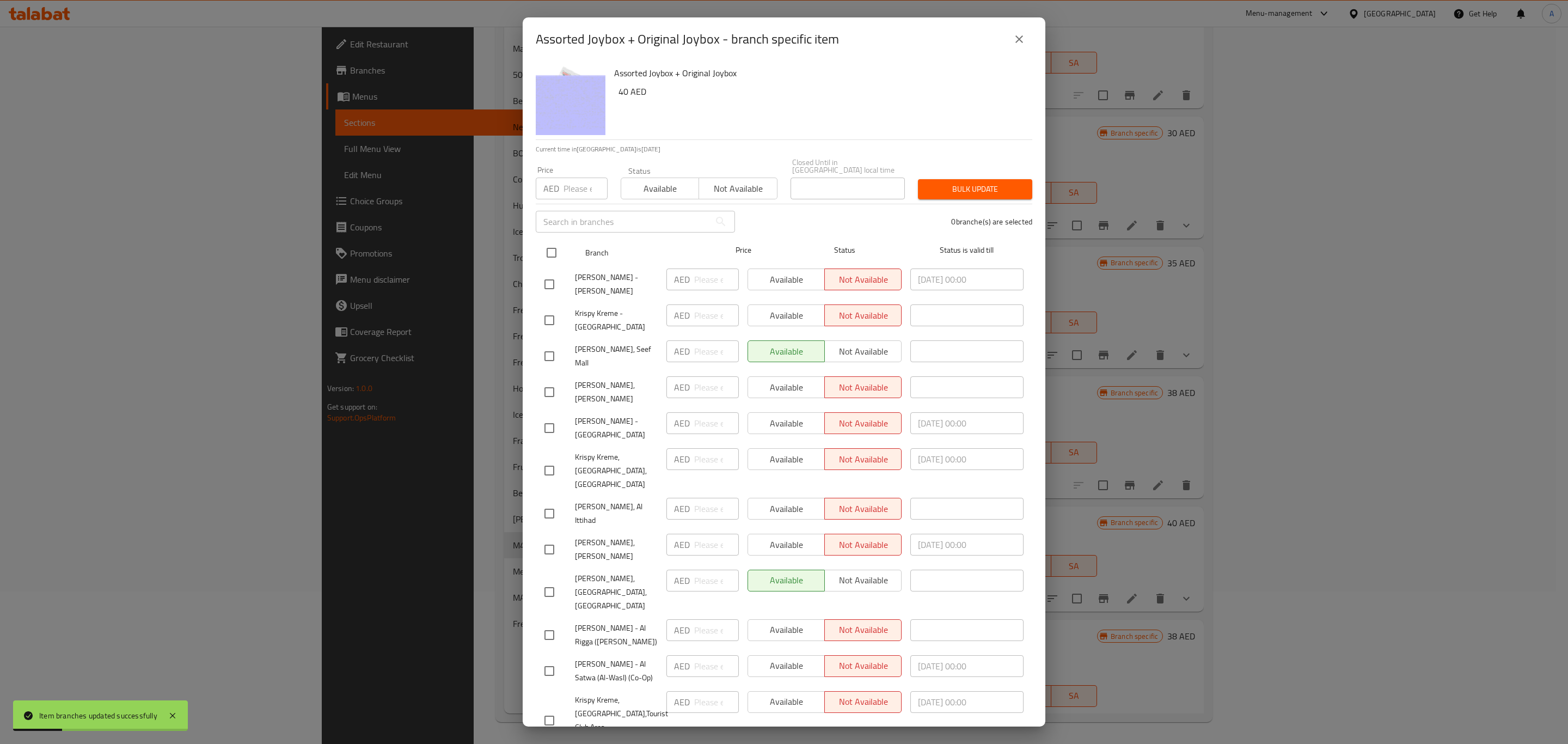
checkbox input "true"
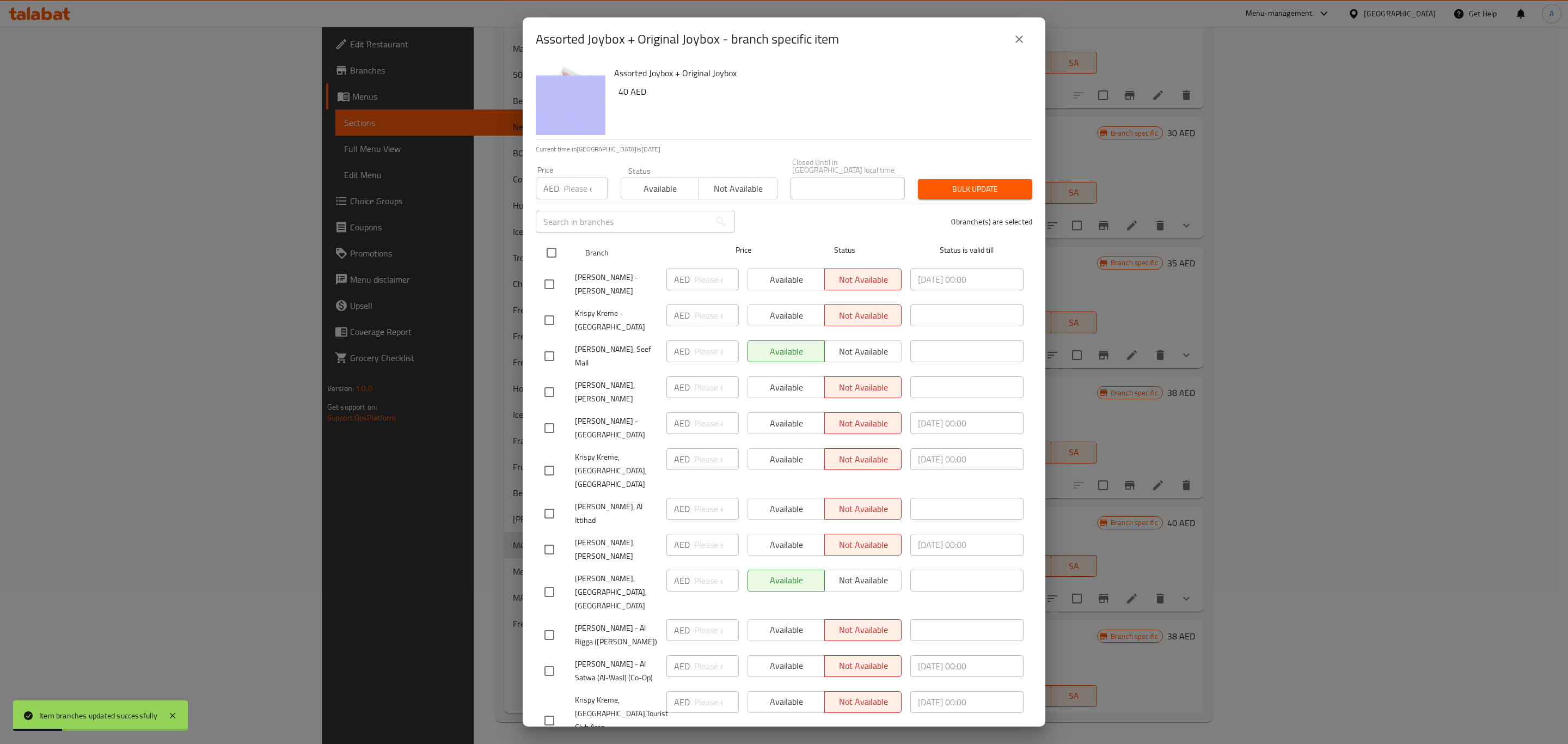
checkbox input "true"
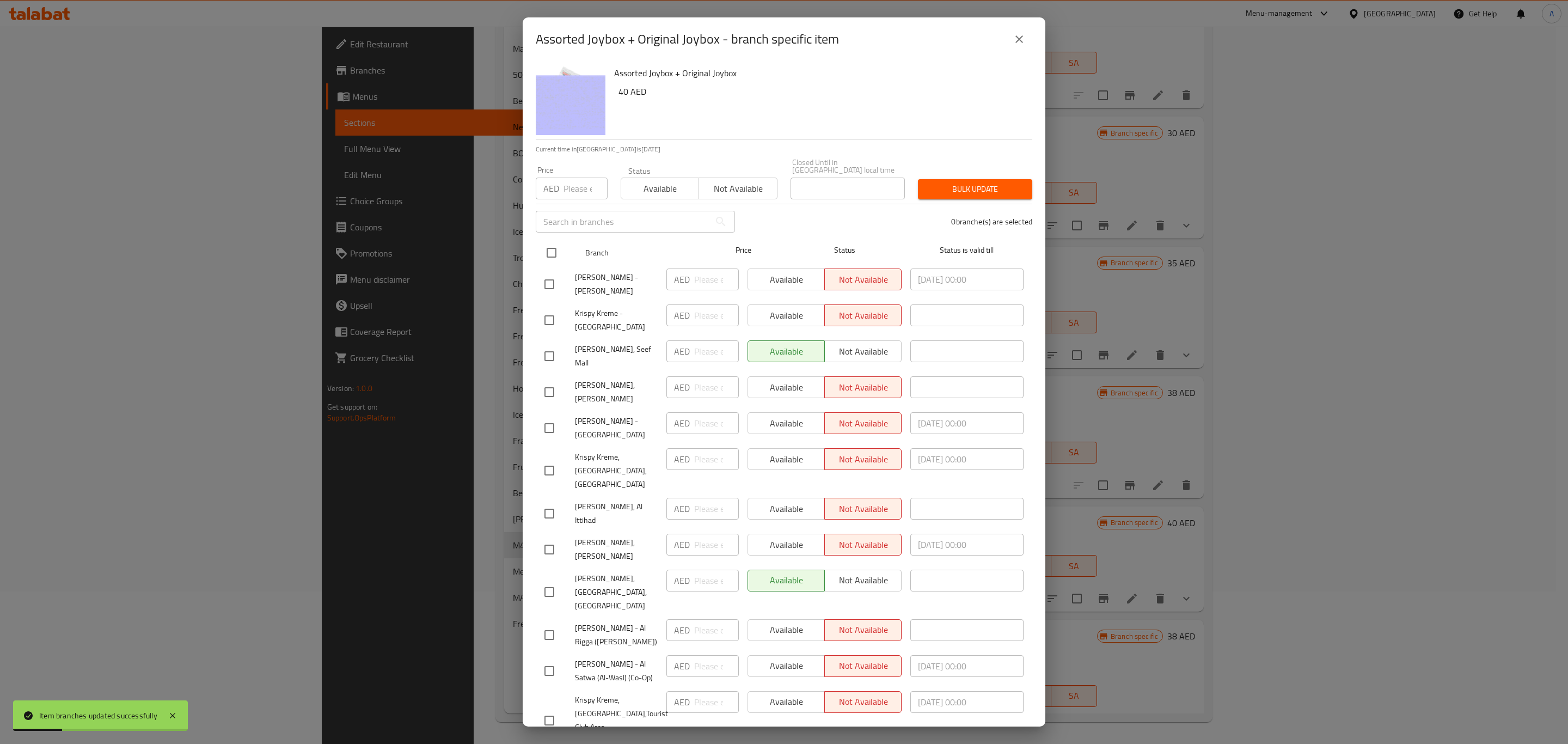
checkbox input "true"
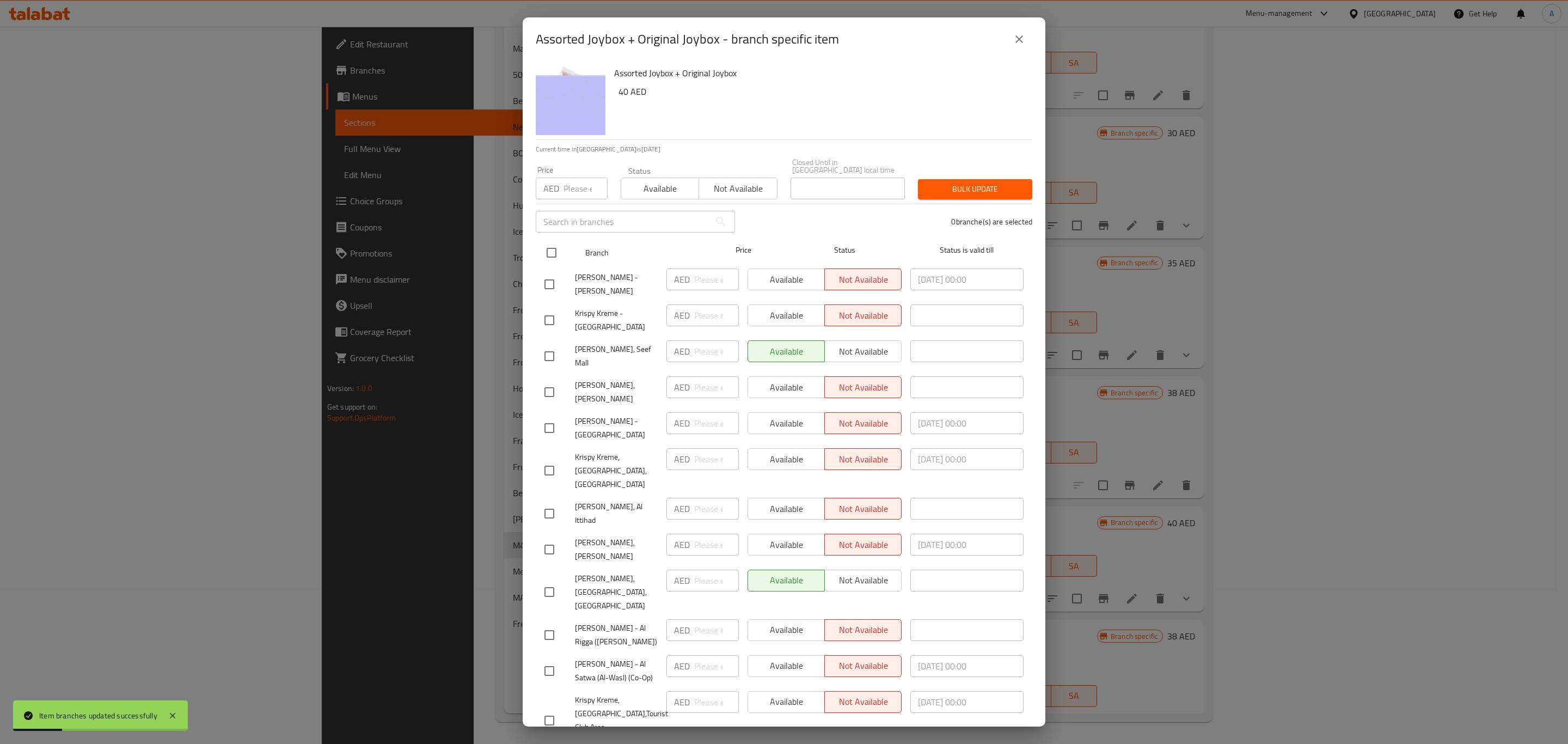
checkbox input "true"
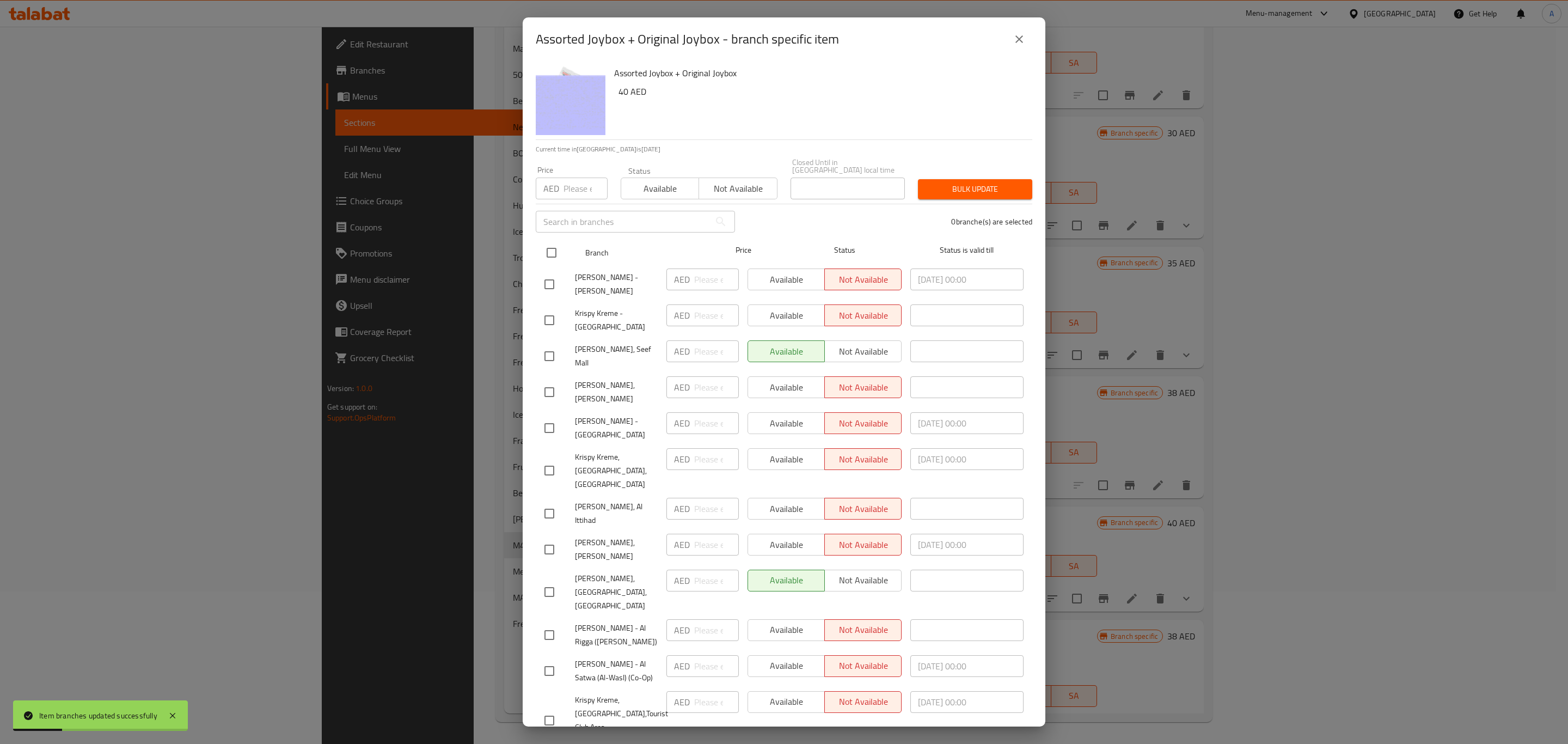
checkbox input "true"
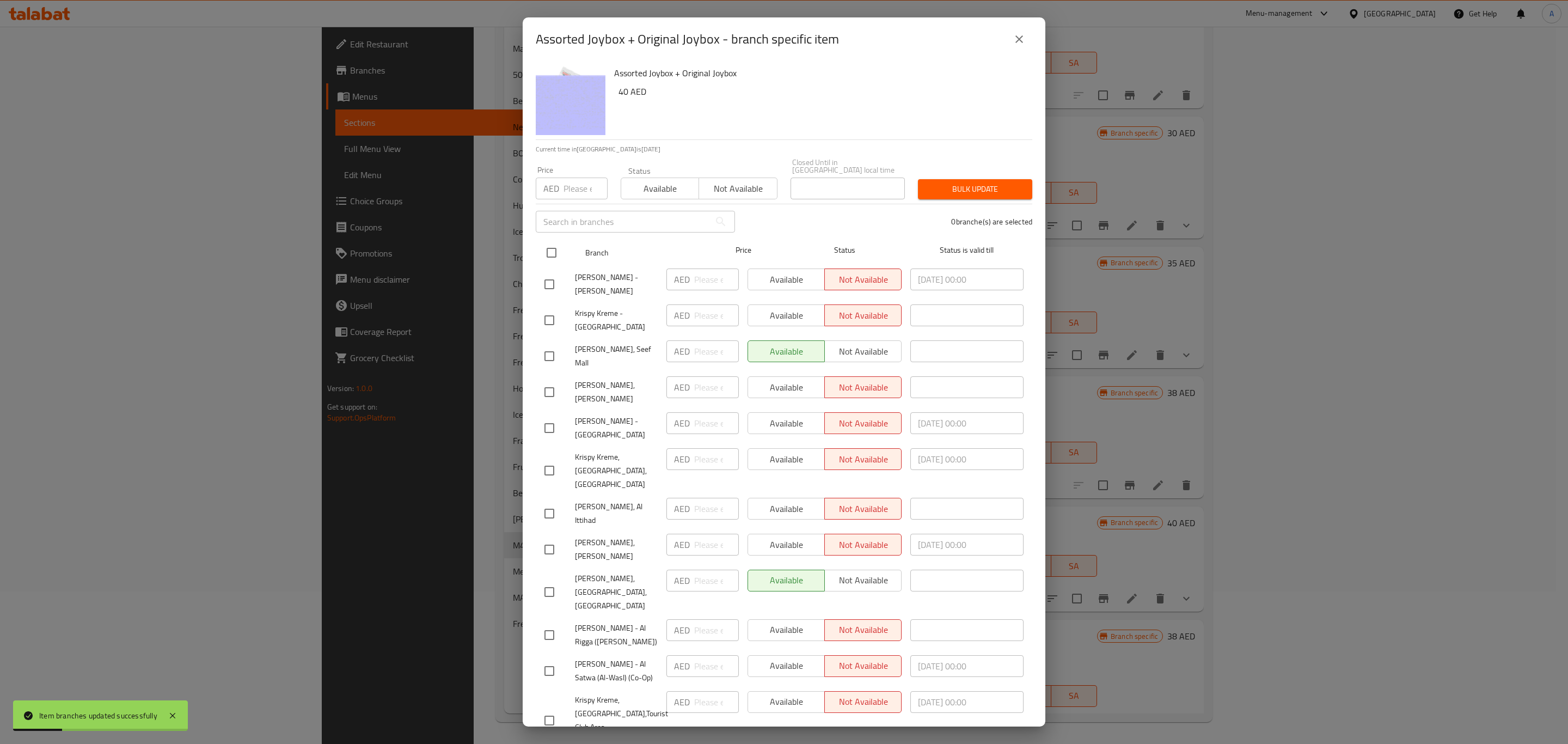
checkbox input "true"
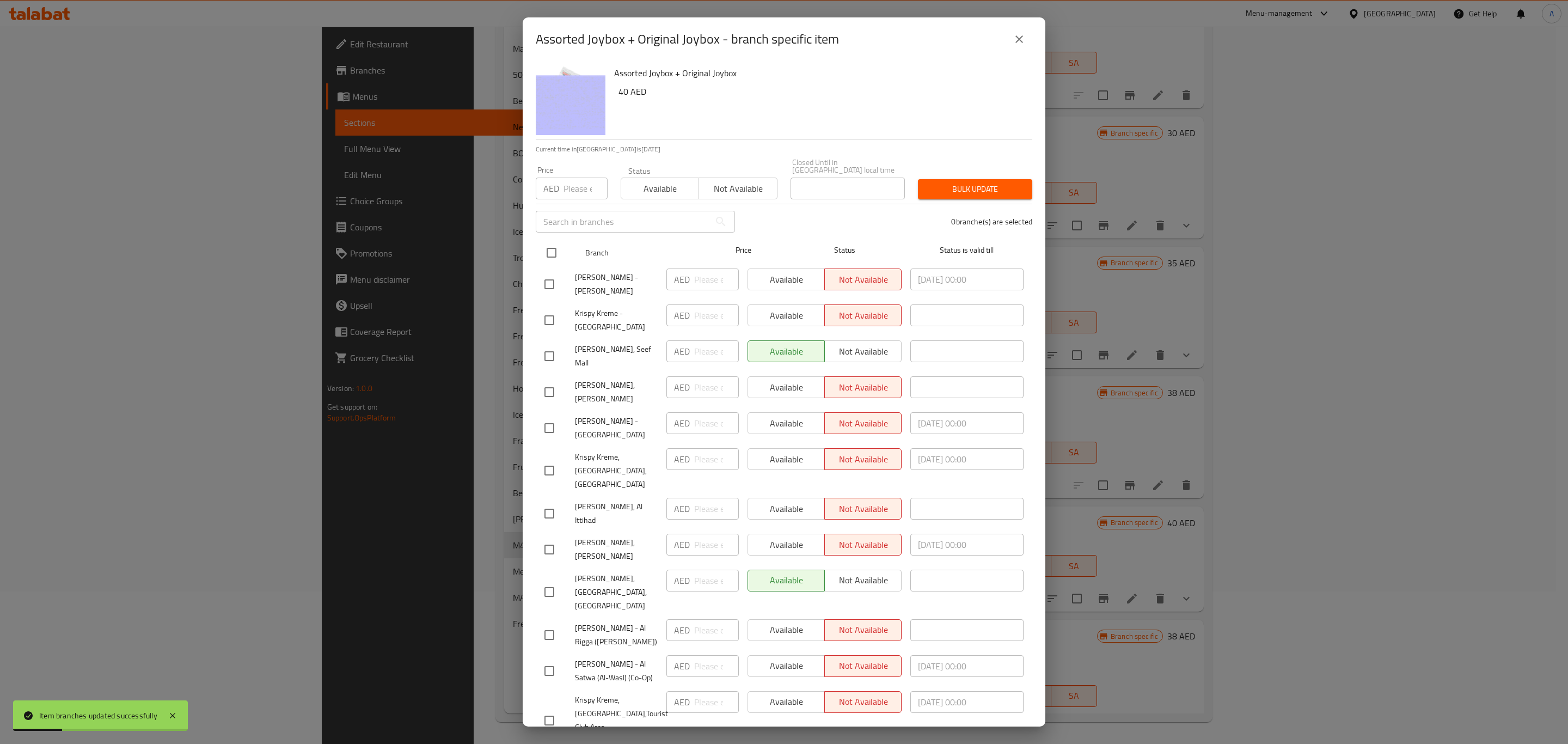
checkbox input "true"
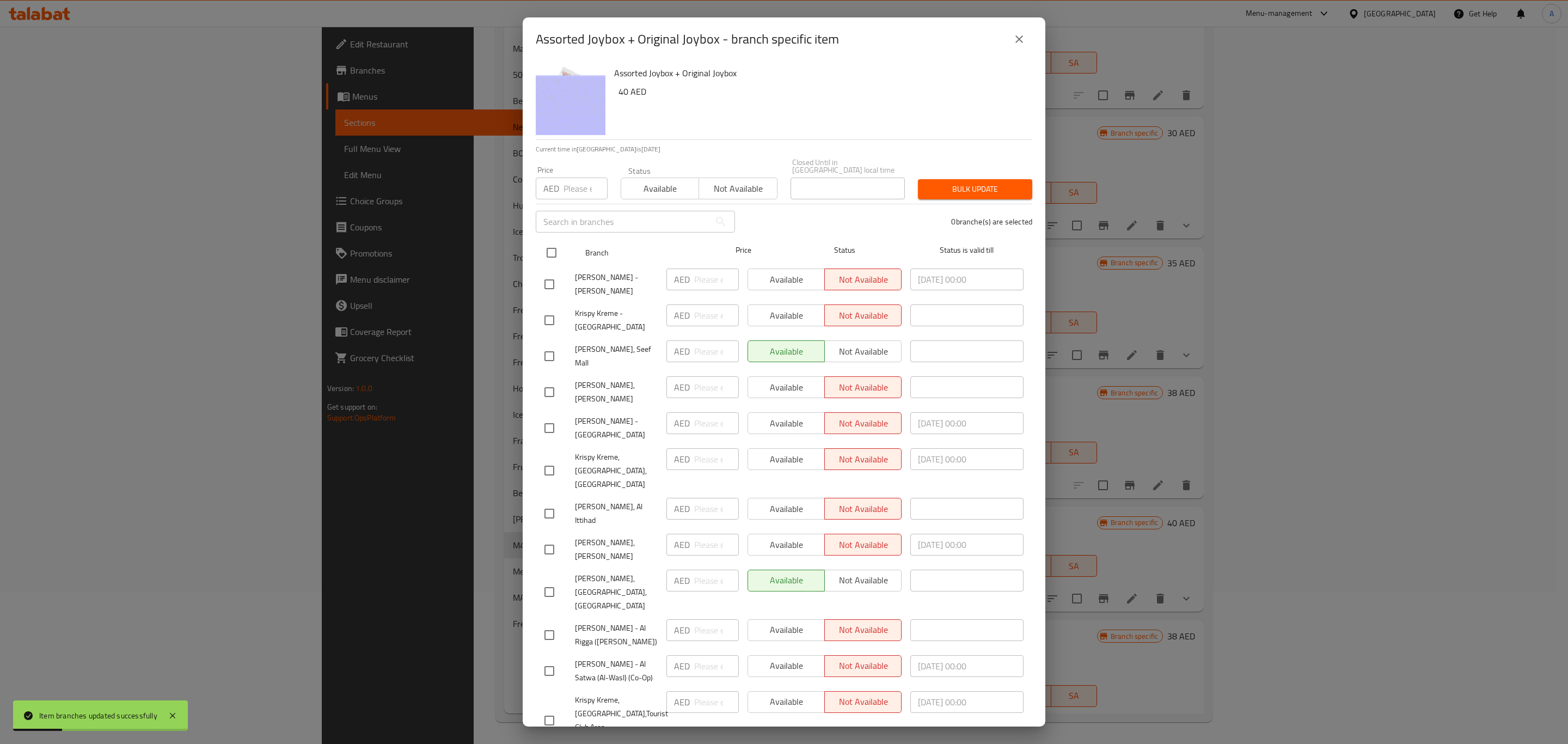
checkbox input "true"
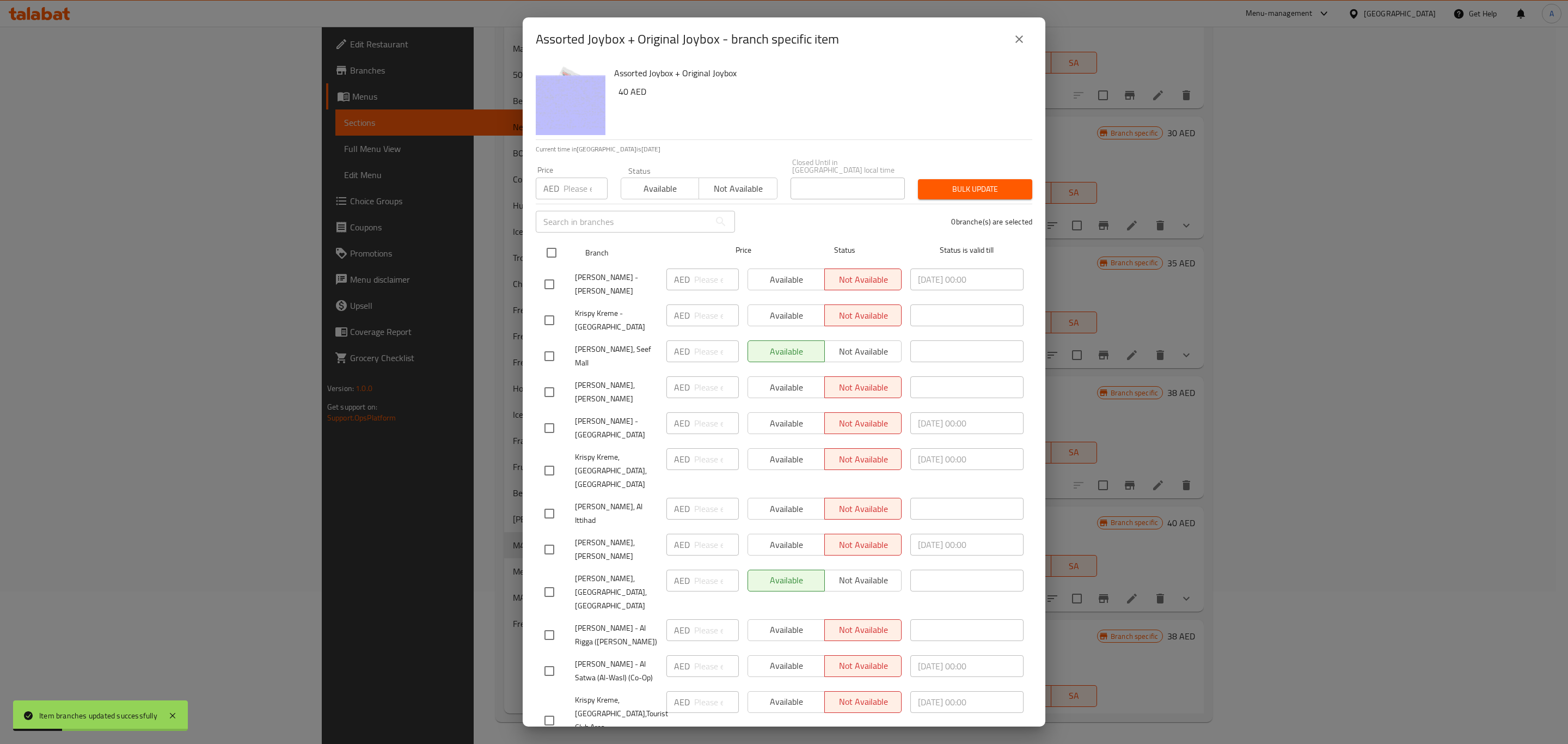
checkbox input "true"
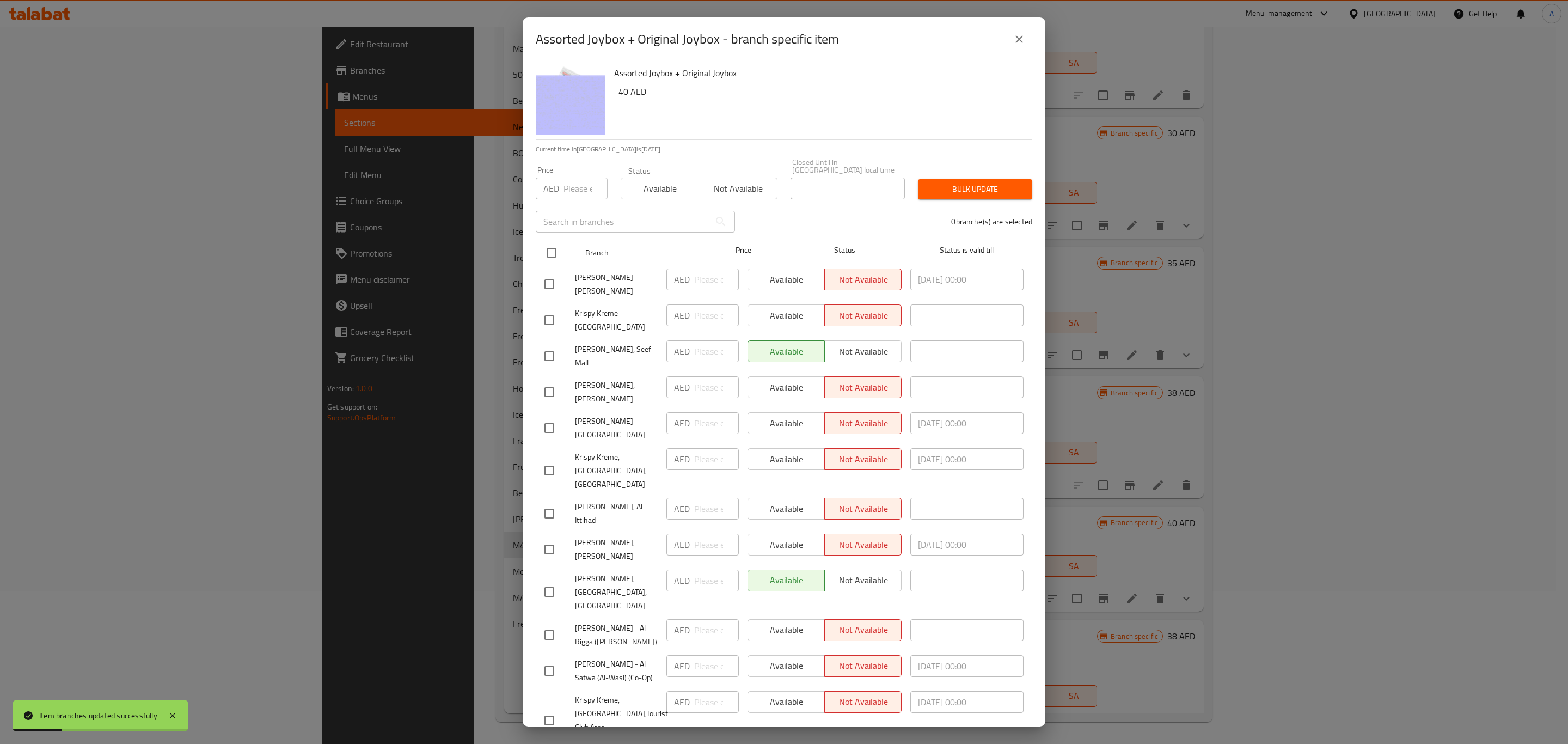
checkbox input "true"
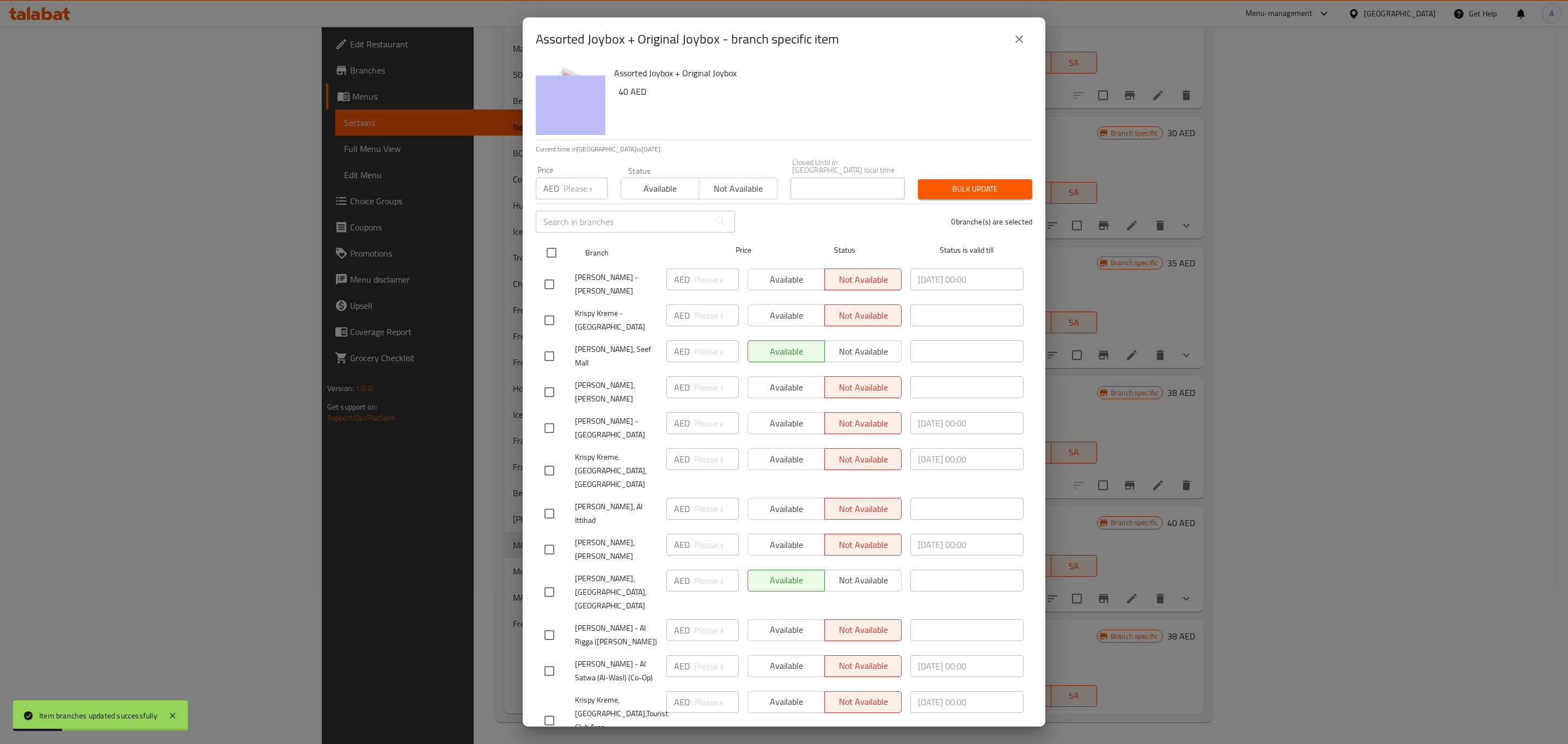
checkbox input "true"
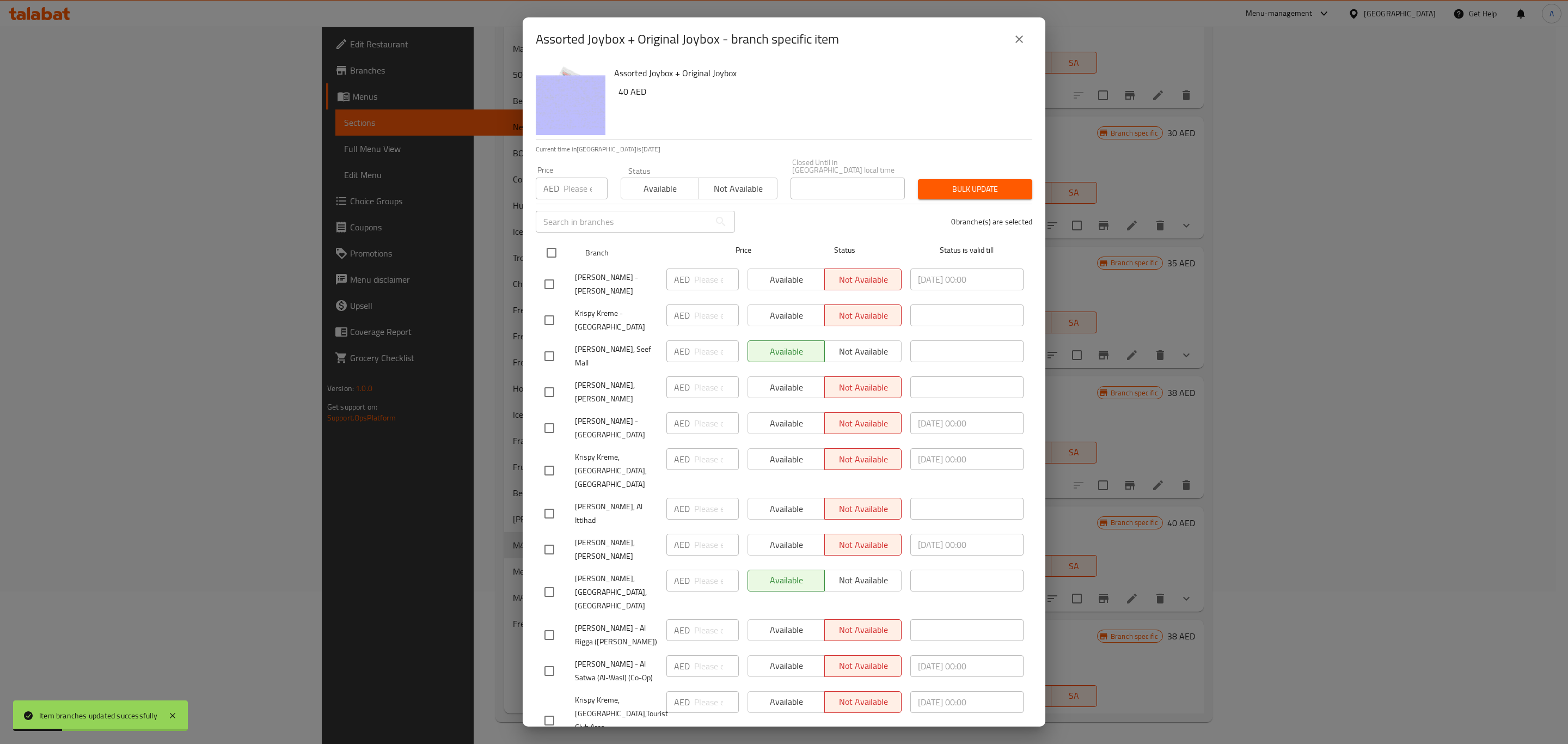
checkbox input "true"
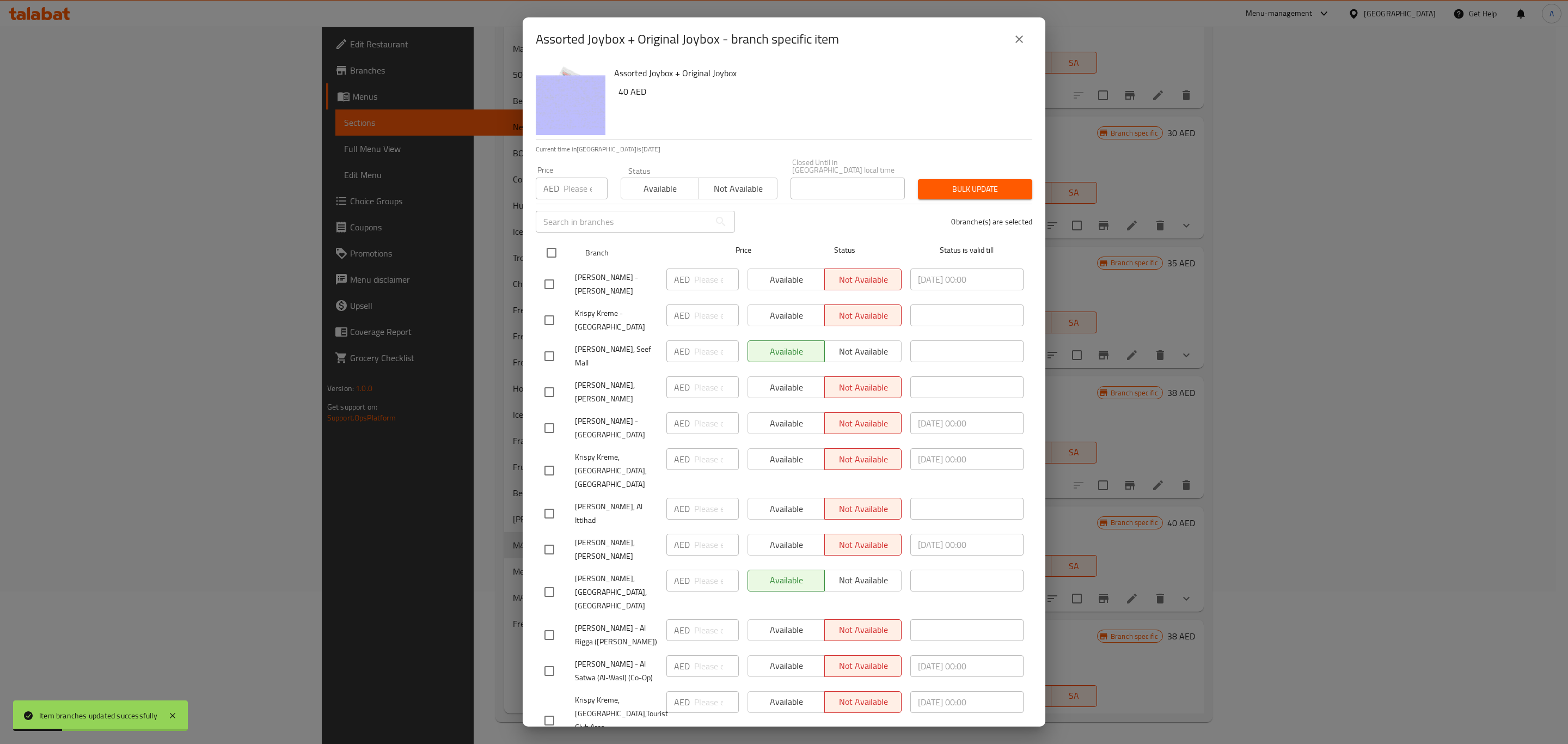
checkbox input "true"
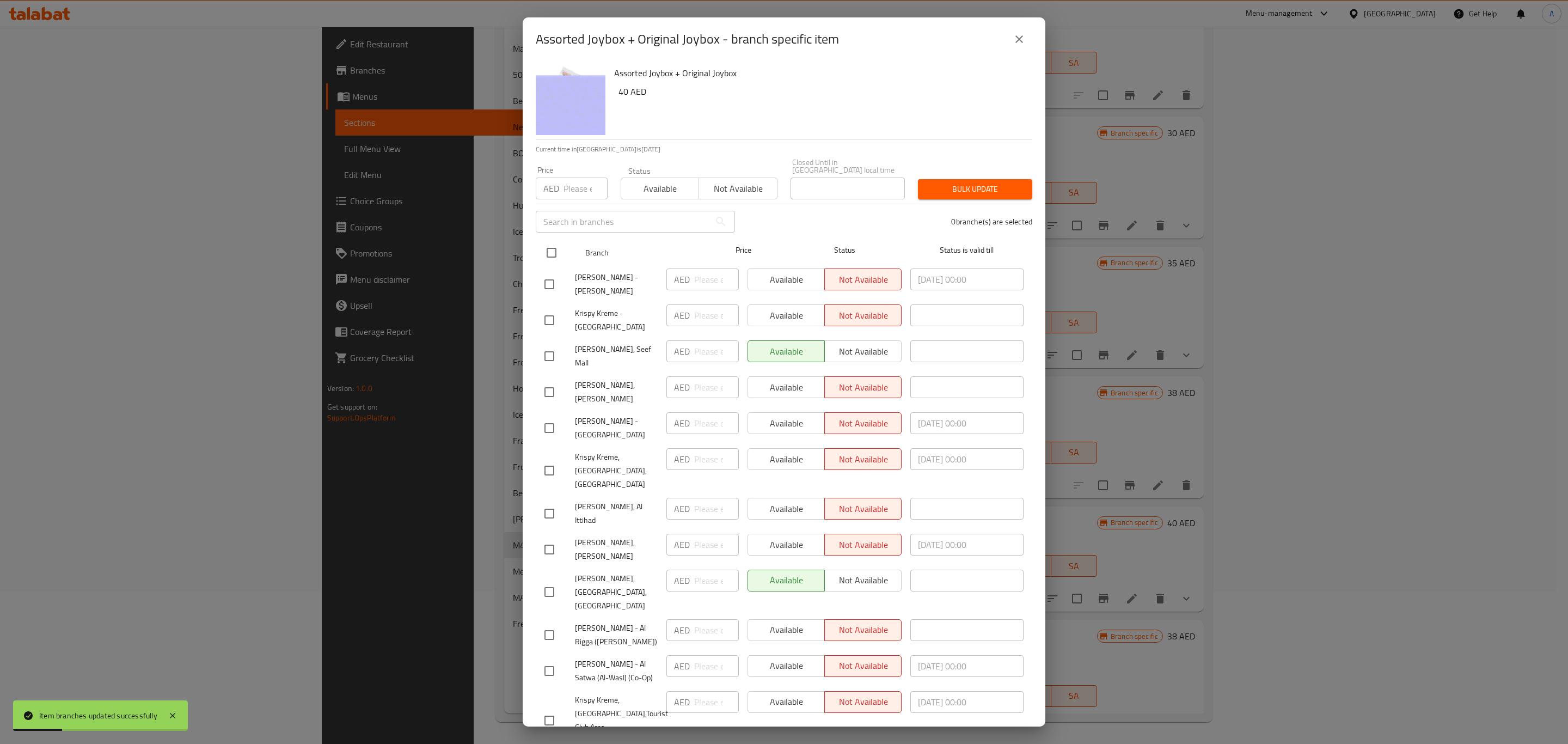
checkbox input "true"
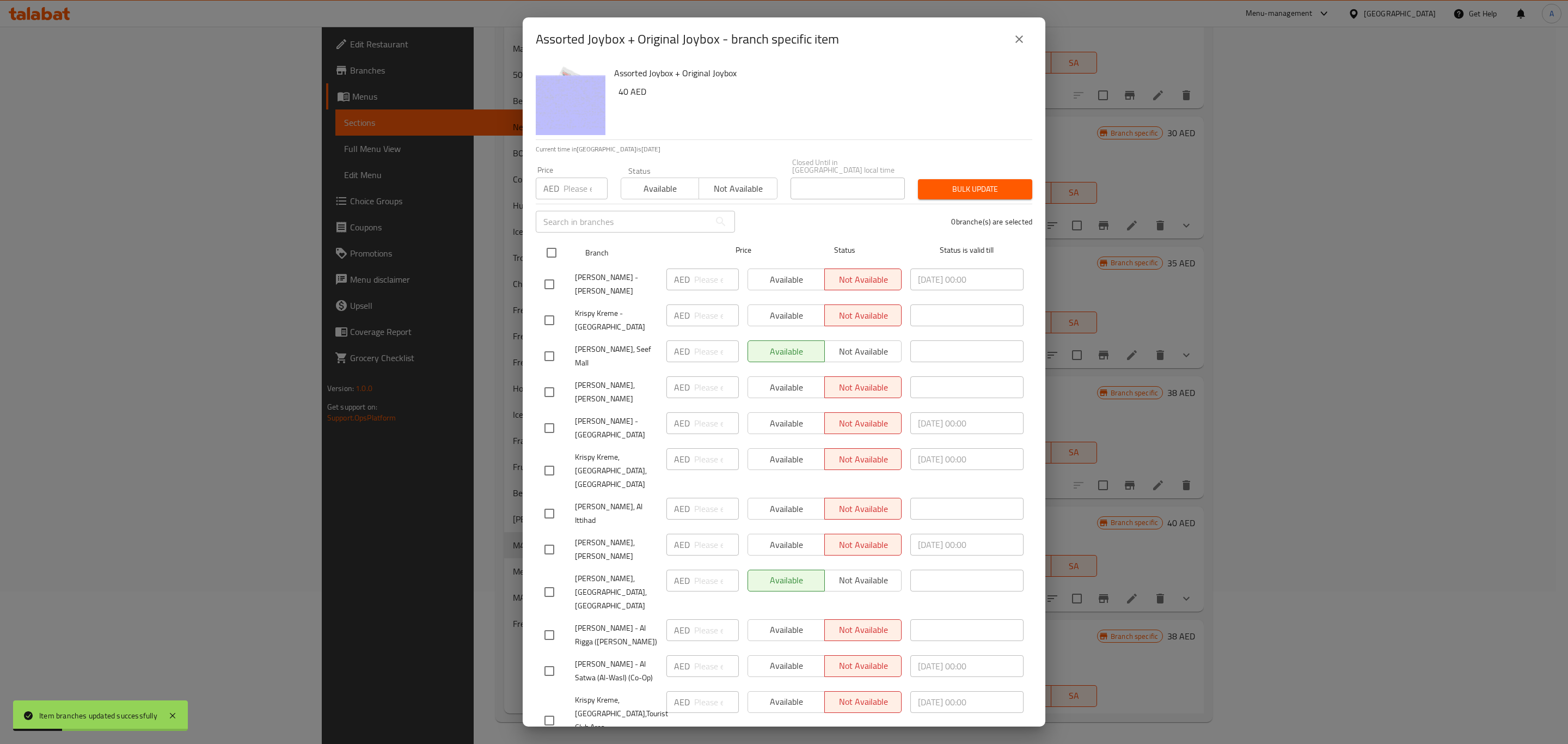
checkbox input "true"
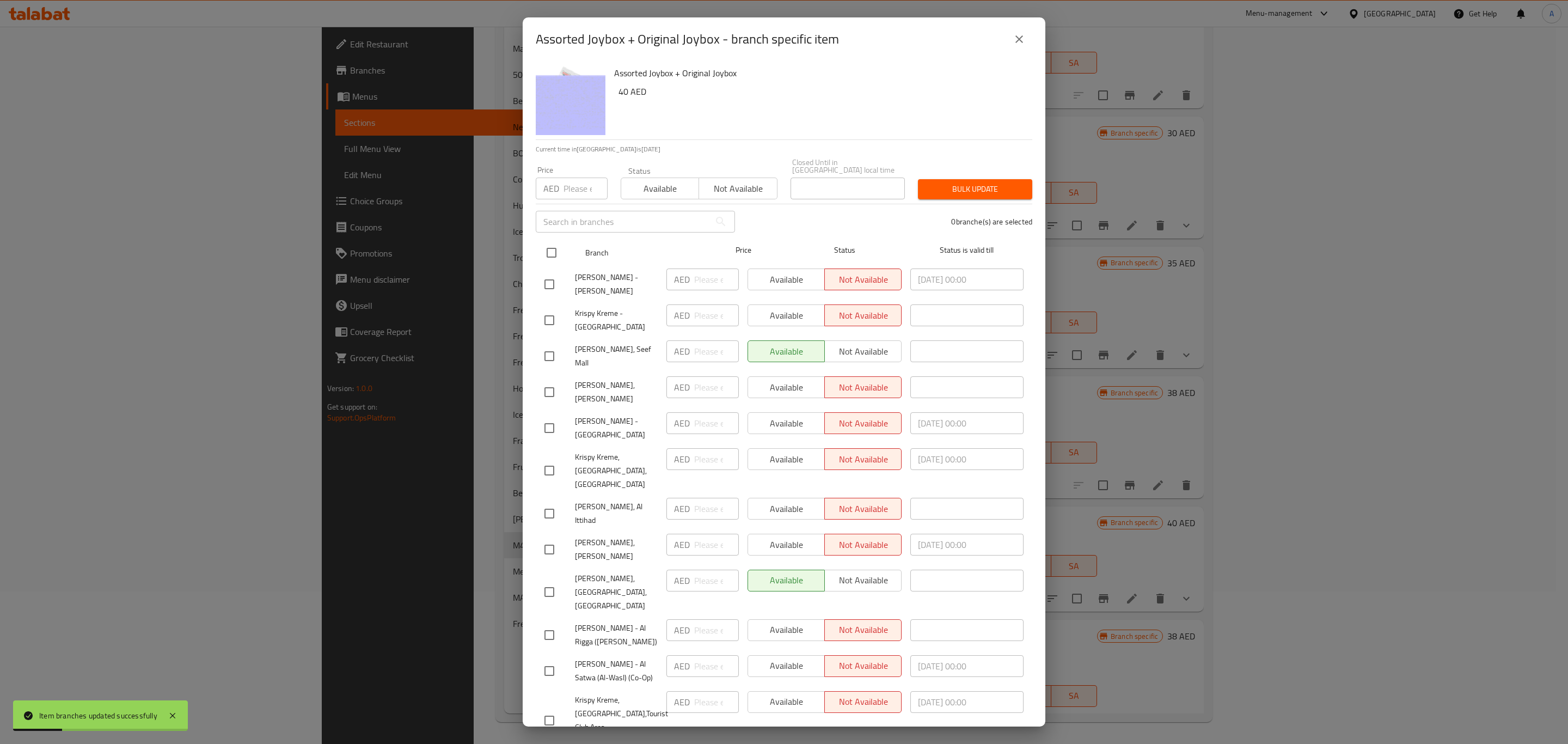
checkbox input "true"
click at [639, 184] on span "Available" at bounding box center [661, 188] width 69 height 15
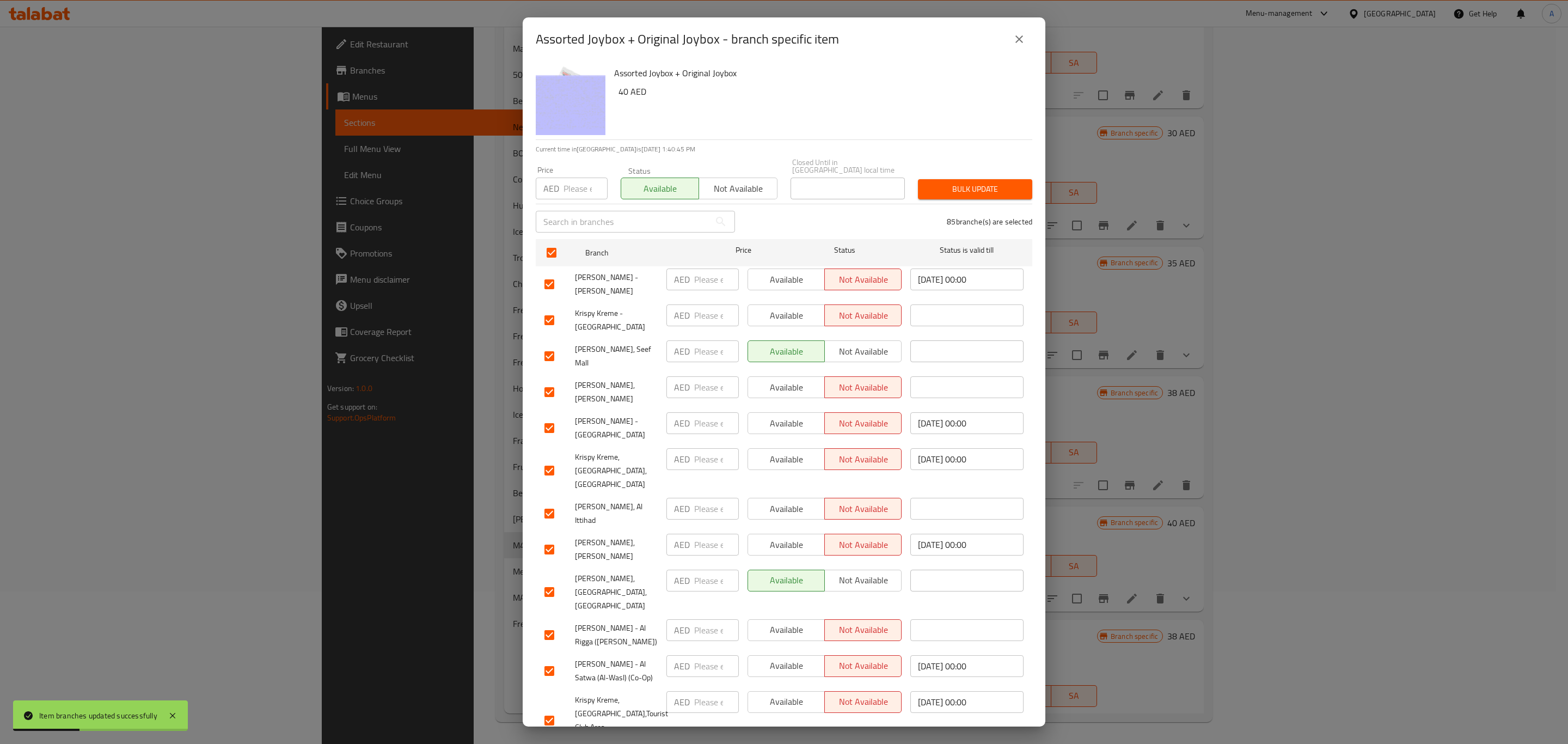
click at [990, 193] on span "Bulk update" at bounding box center [975, 189] width 97 height 14
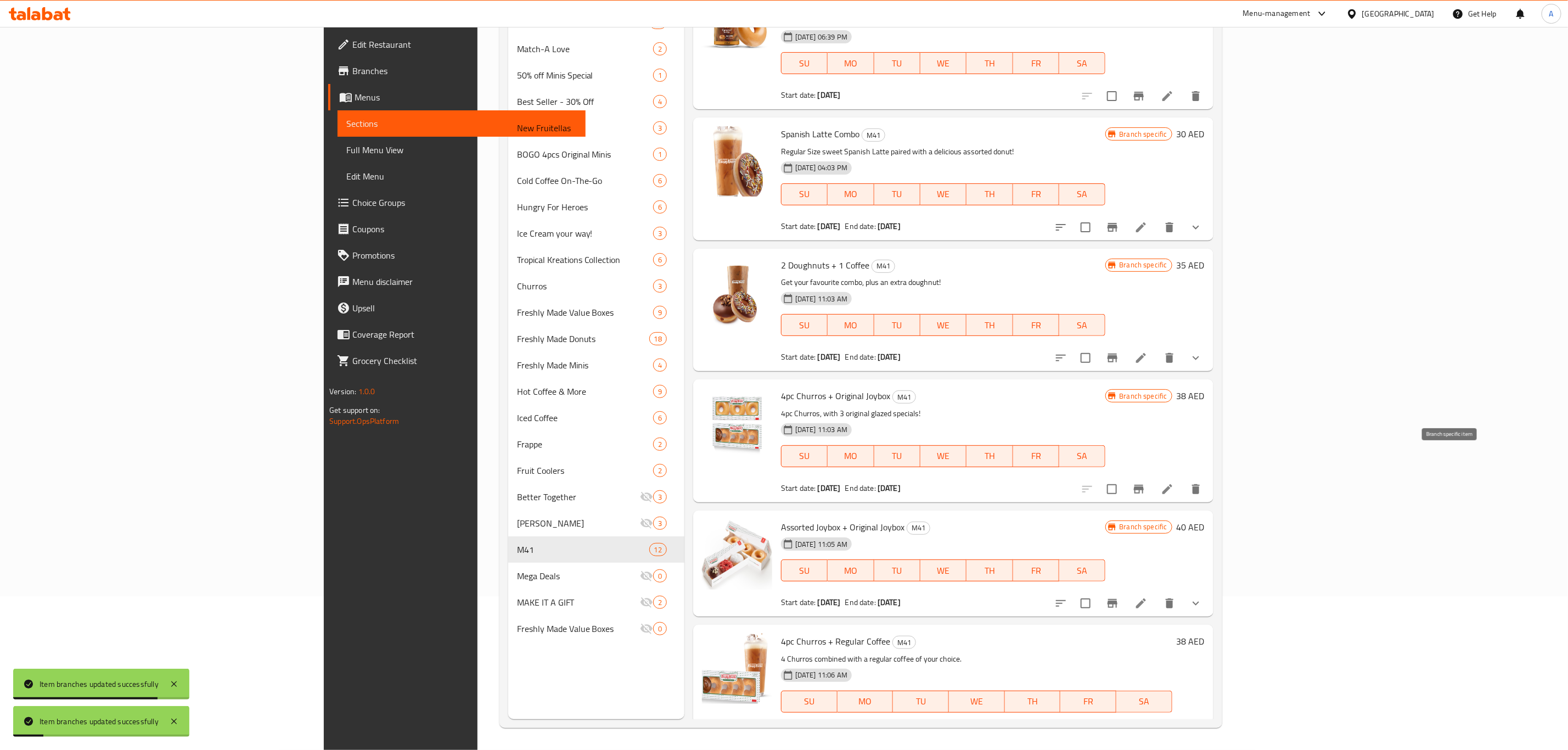
click at [1145, 482] on icon "Branch-specific-item" at bounding box center [1138, 489] width 13 height 13
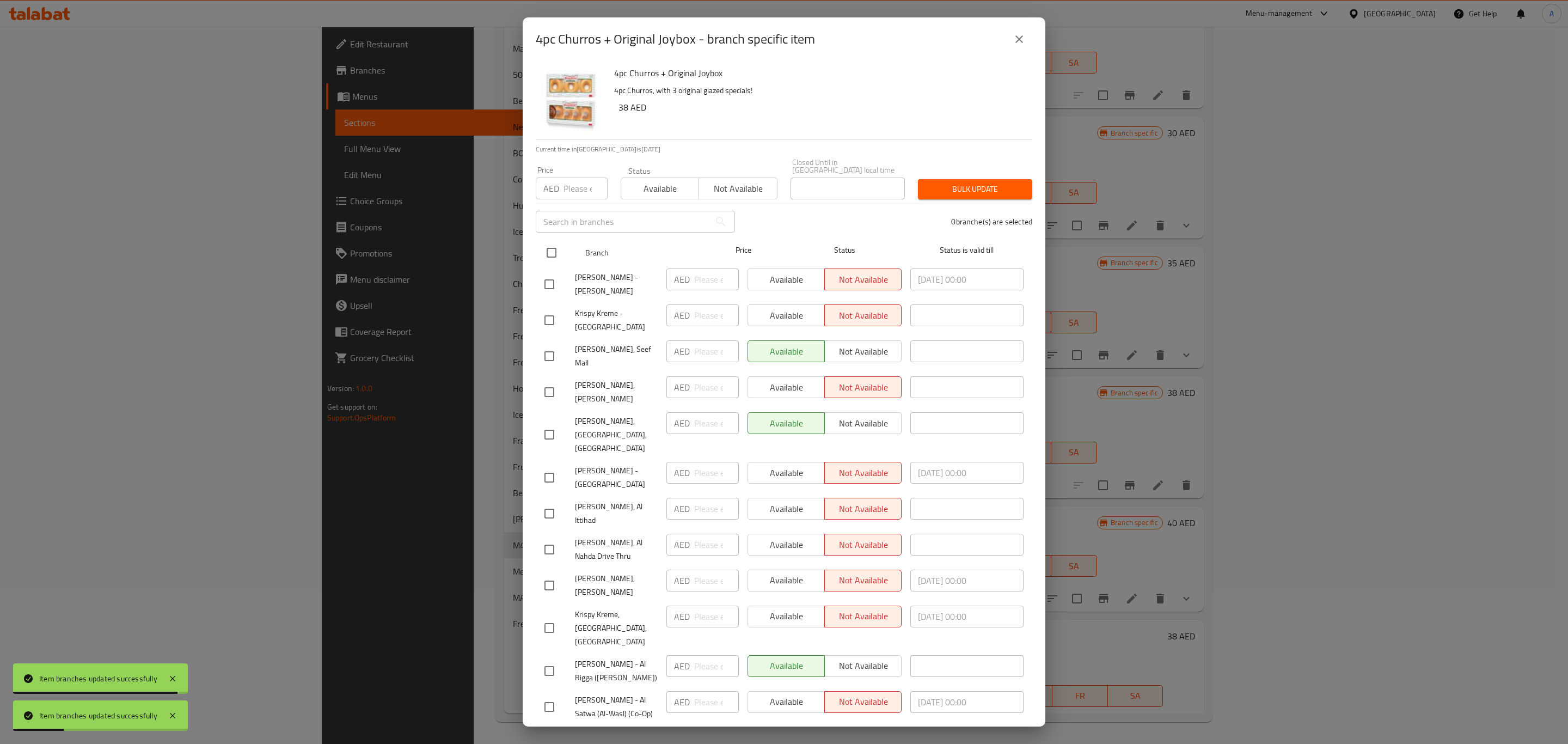
click at [553, 247] on input "checkbox" at bounding box center [552, 253] width 23 height 23
checkbox input "true"
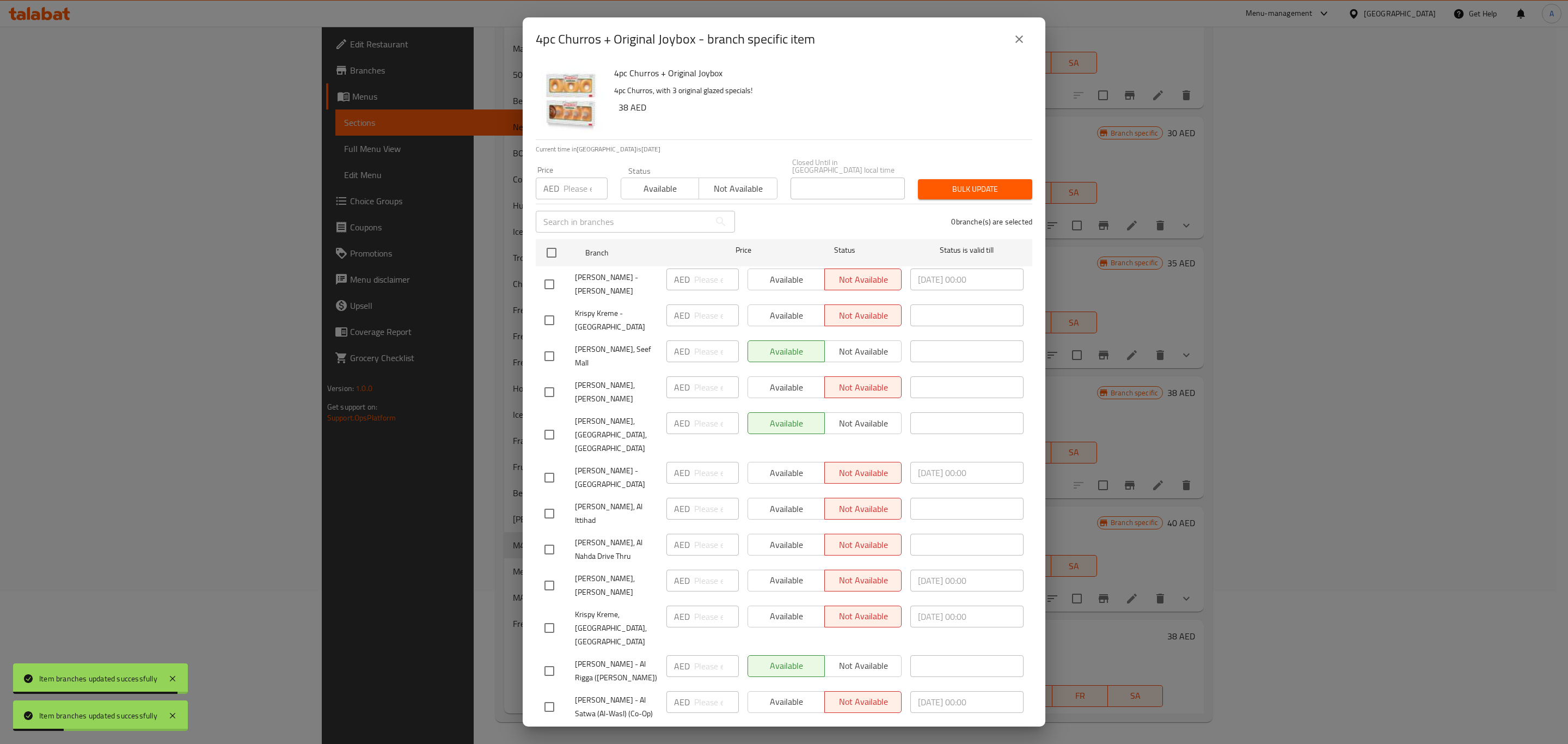
checkbox input "true"
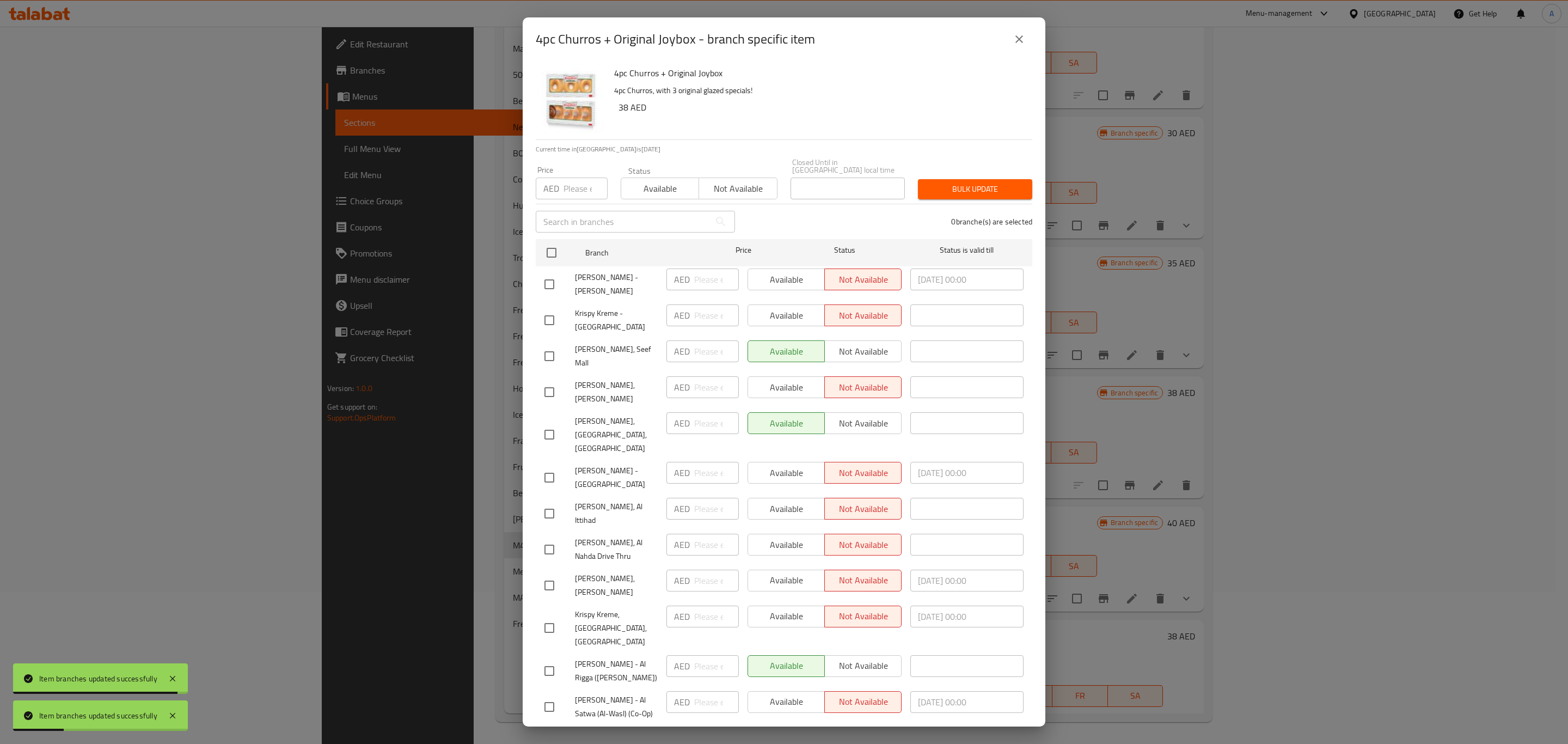
checkbox input "true"
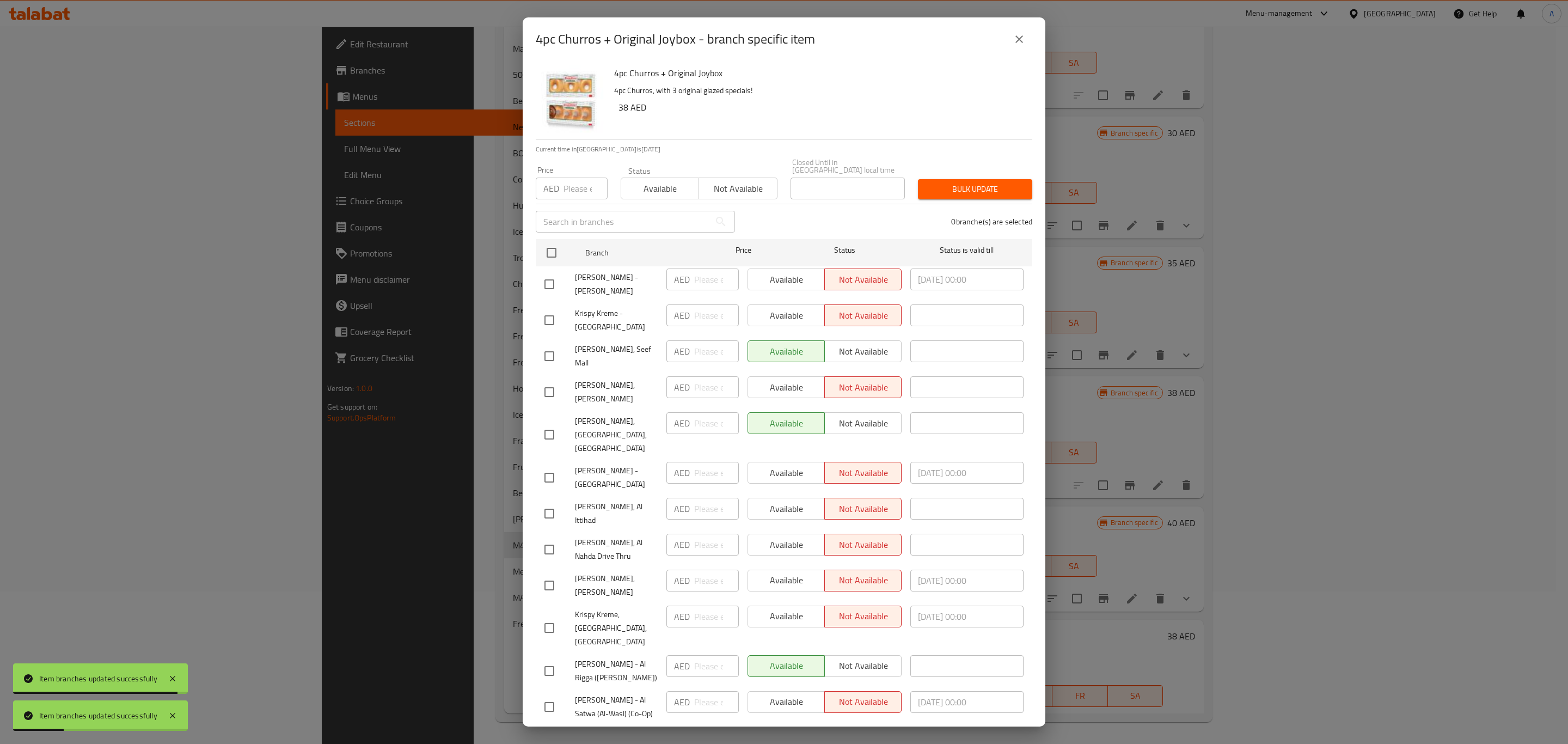
checkbox input "true"
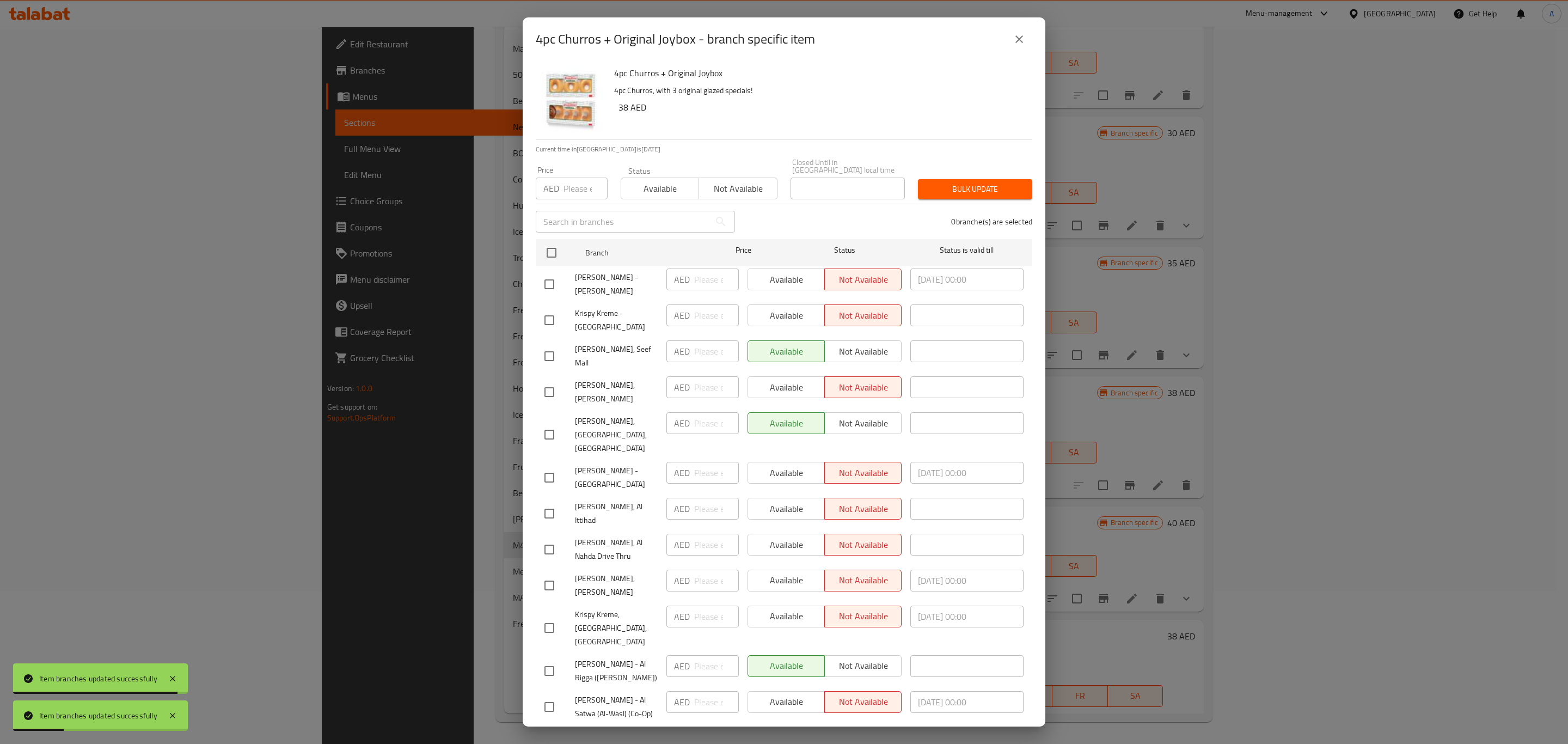
checkbox input "true"
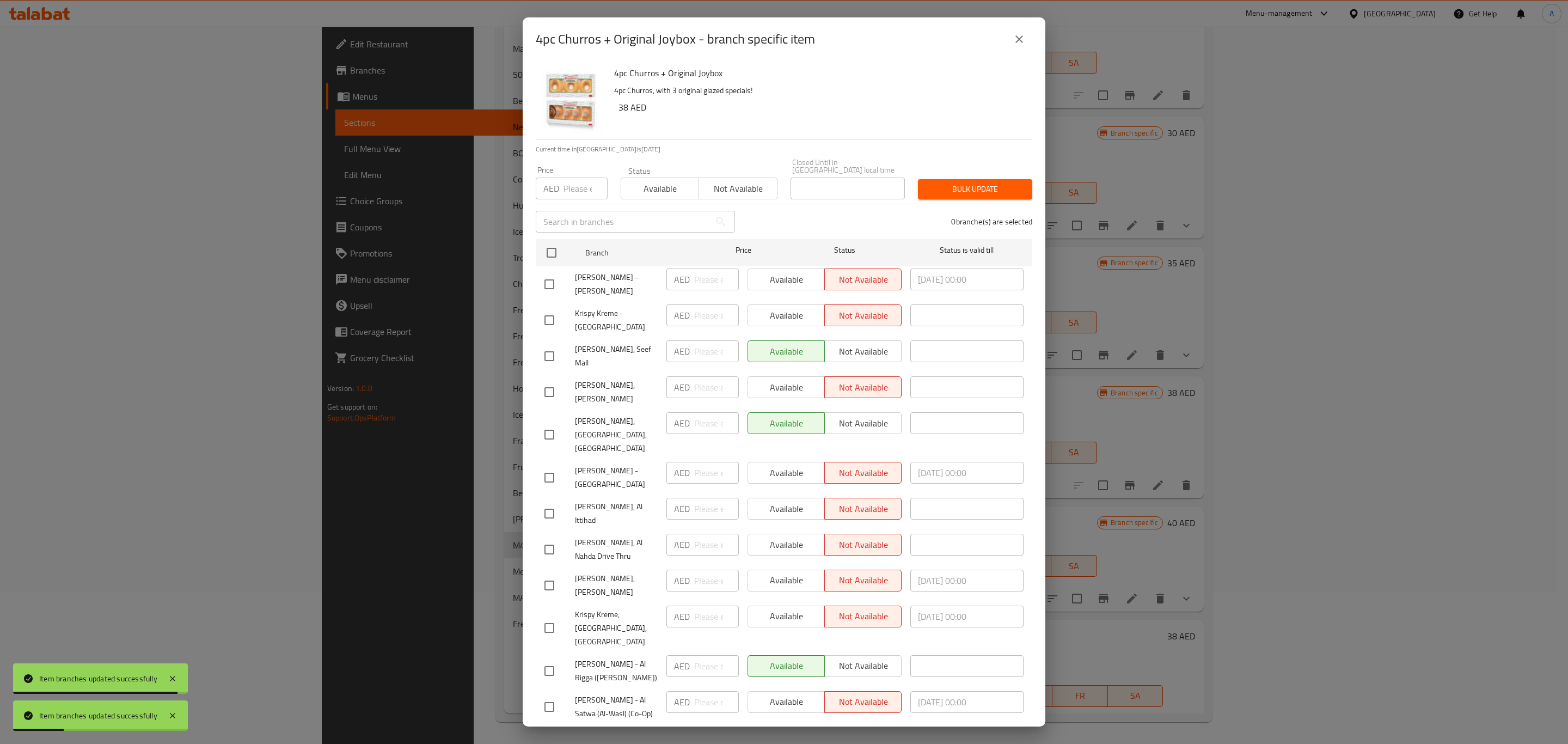
checkbox input "true"
click at [645, 190] on span "Available" at bounding box center [661, 188] width 69 height 15
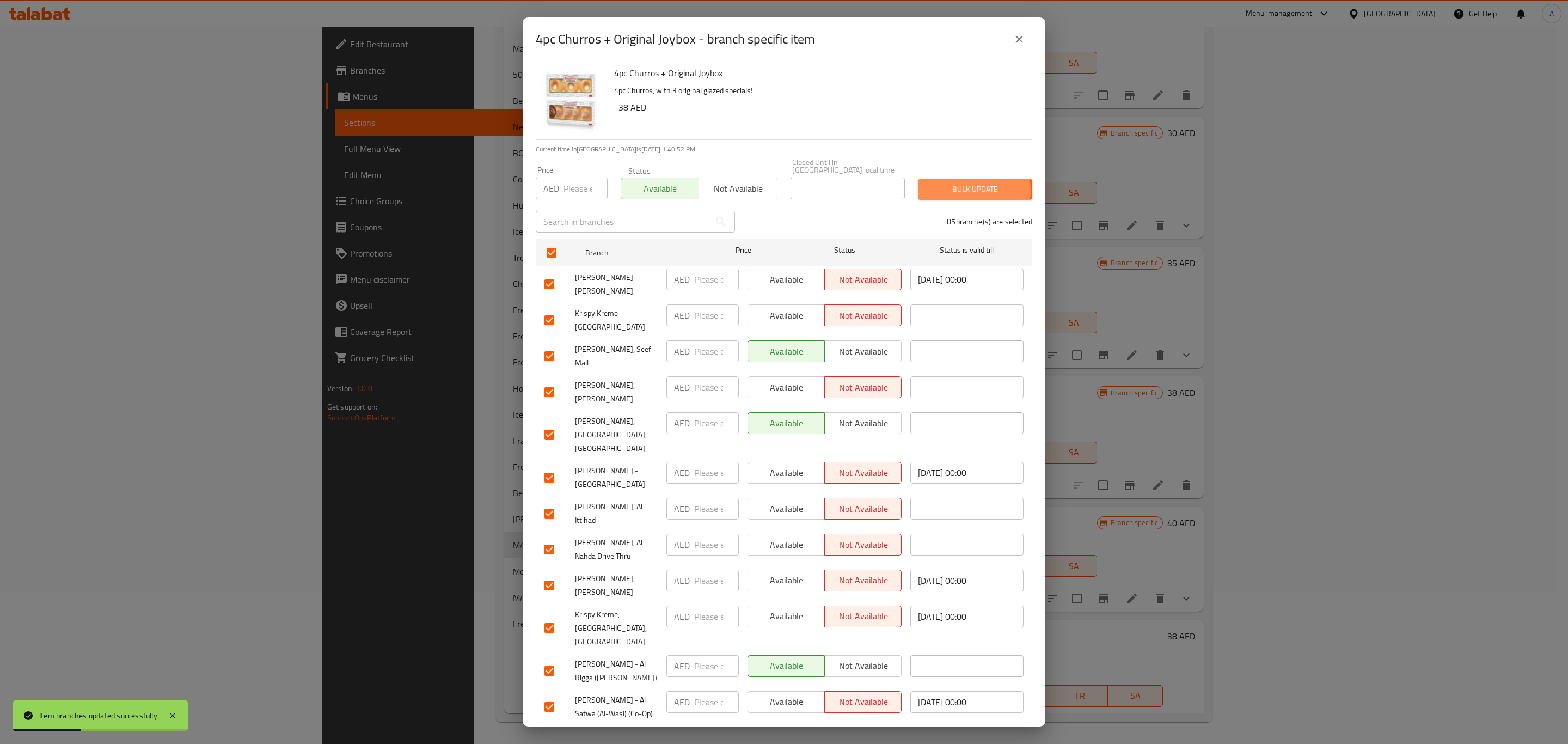
click at [943, 190] on span "Bulk update" at bounding box center [975, 189] width 97 height 14
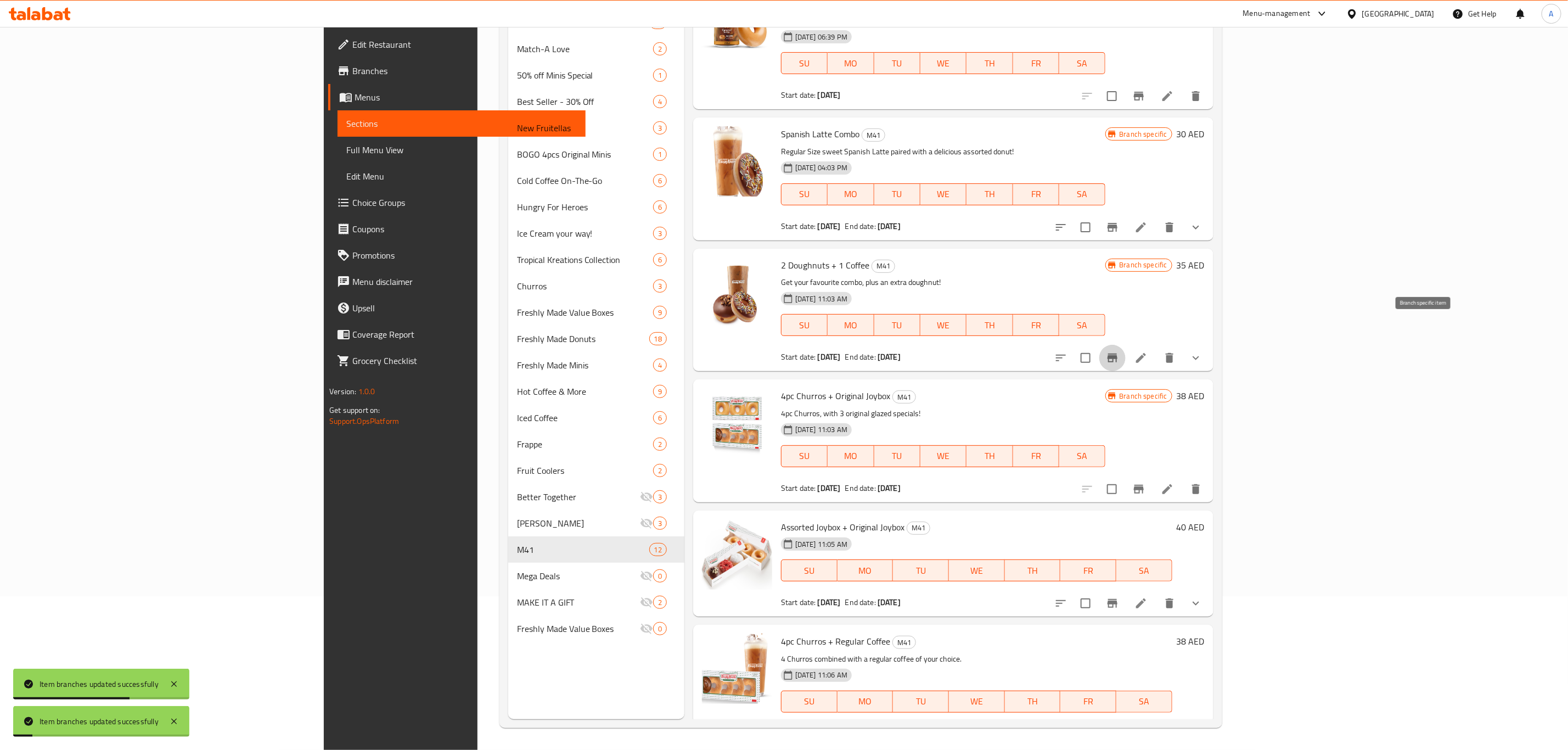
click at [1119, 352] on icon "Branch-specific-item" at bounding box center [1112, 358] width 13 height 13
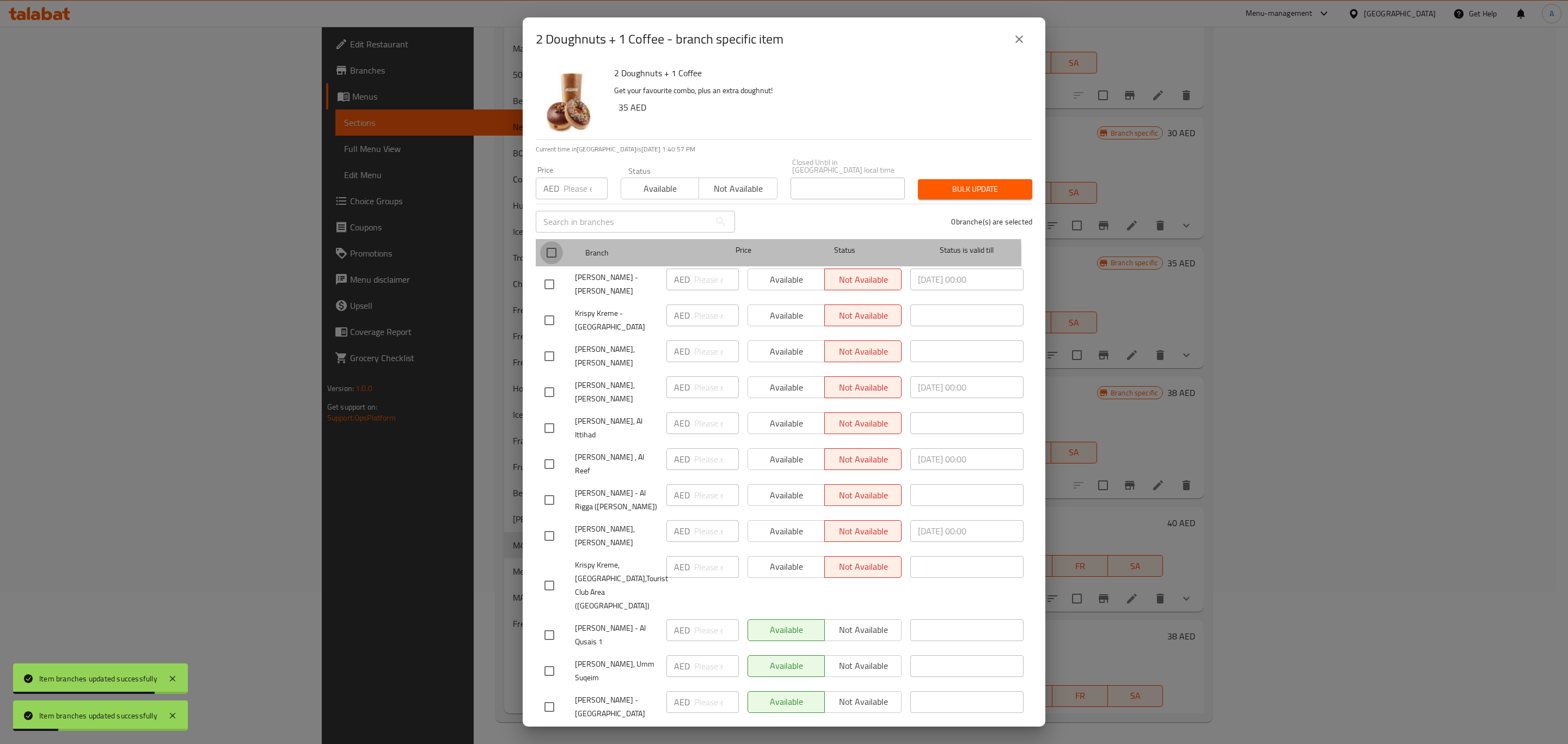
click at [550, 255] on input "checkbox" at bounding box center [552, 253] width 23 height 23
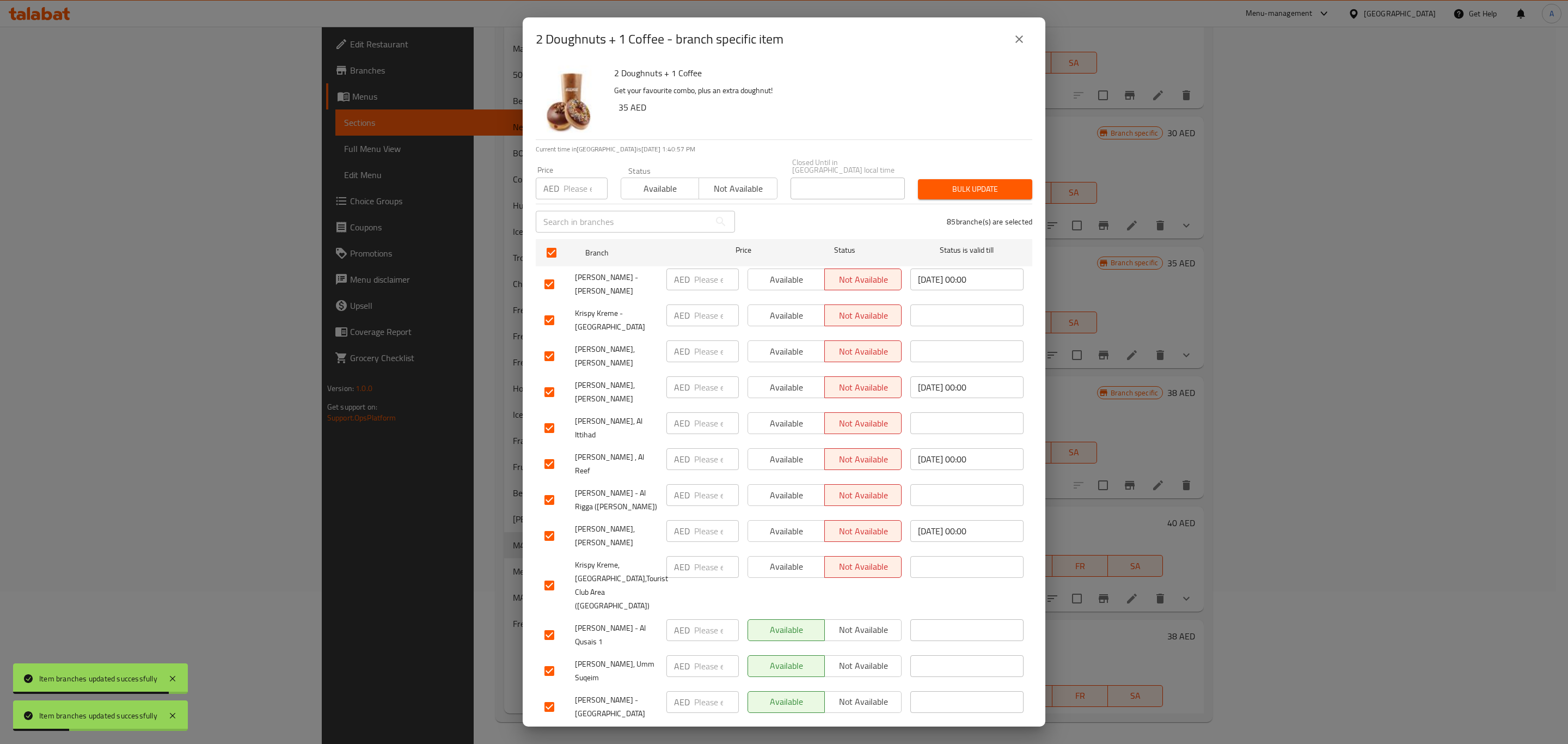
click at [648, 193] on span "Available" at bounding box center [661, 188] width 69 height 15
click at [940, 191] on span "Bulk update" at bounding box center [975, 189] width 97 height 14
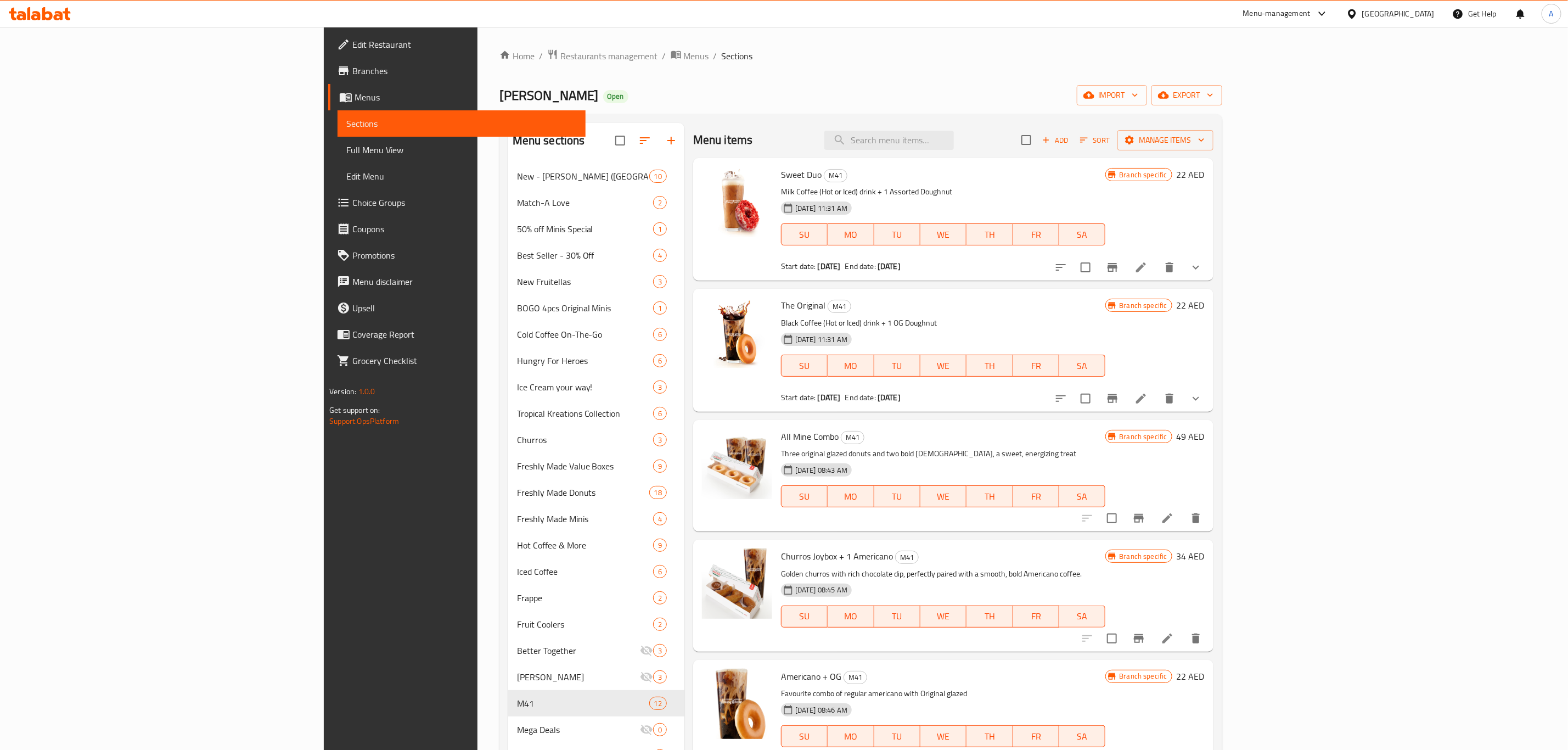
scroll to position [0, 0]
